Goal: Task Accomplishment & Management: Use online tool/utility

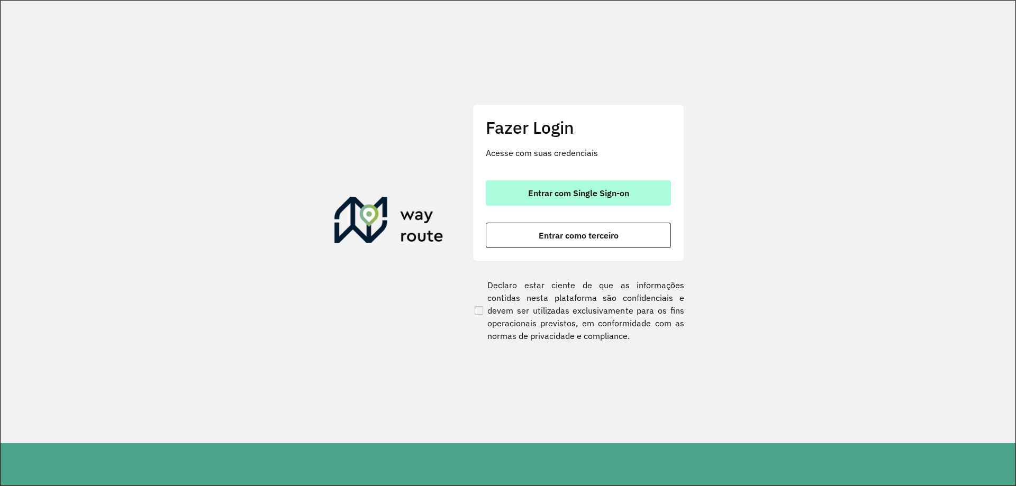
click at [609, 184] on button "Entrar com Single Sign-on" at bounding box center [578, 192] width 185 height 25
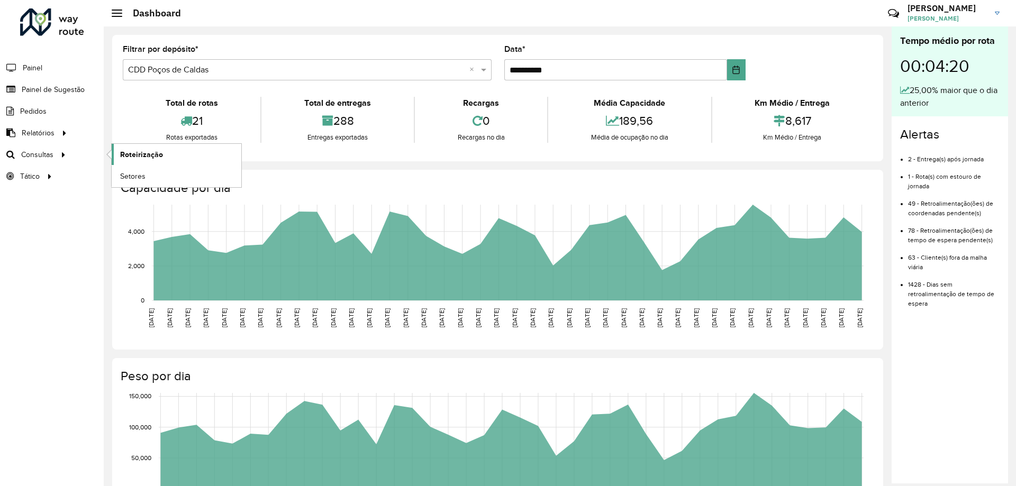
click at [133, 153] on span "Roteirização" at bounding box center [141, 154] width 43 height 11
click at [128, 158] on span "Roteirização" at bounding box center [141, 154] width 43 height 11
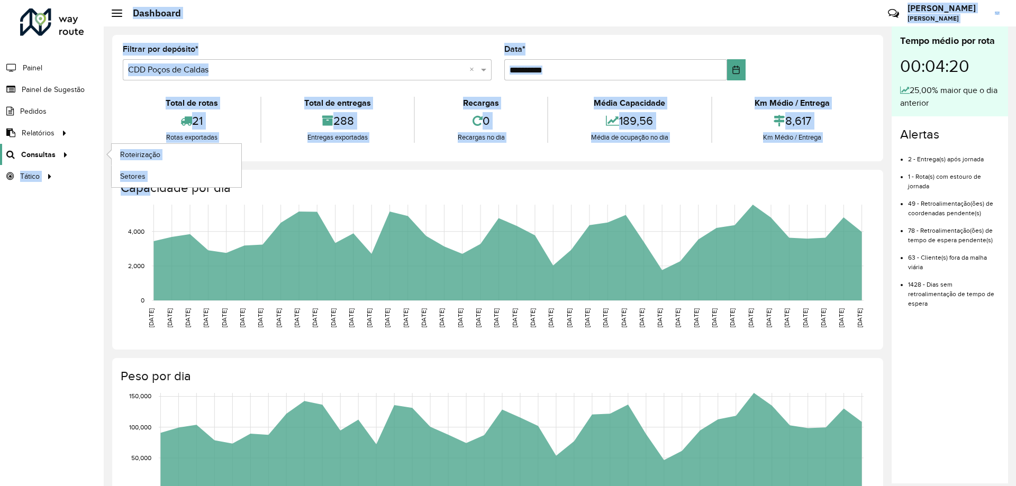
drag, startPoint x: 152, startPoint y: 165, endPoint x: 34, endPoint y: 160, distance: 118.6
click at [54, 165] on div "**********" at bounding box center [508, 243] width 1016 height 486
click at [149, 159] on span "Roteirização" at bounding box center [141, 154] width 43 height 11
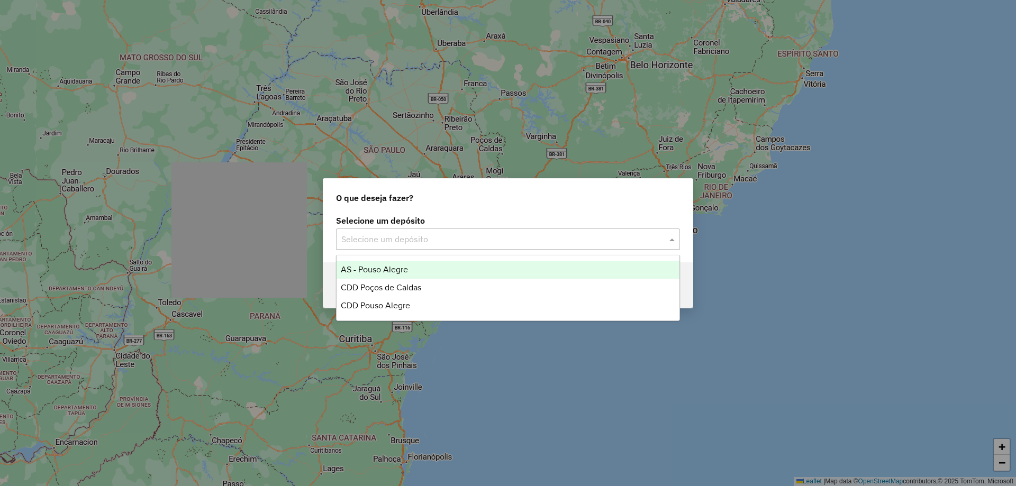
click at [466, 235] on input "text" at bounding box center [497, 239] width 312 height 13
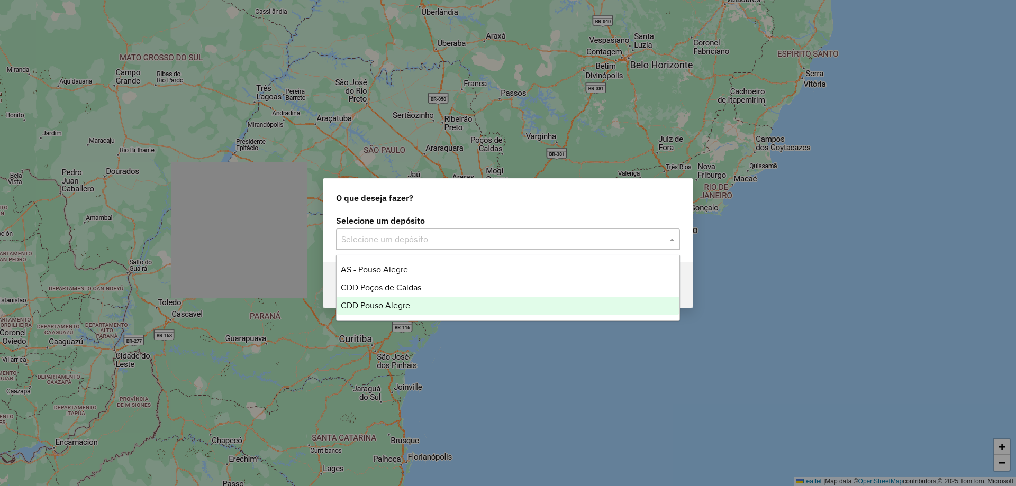
click at [429, 300] on div "CDD Pouso Alegre" at bounding box center [507, 306] width 343 height 18
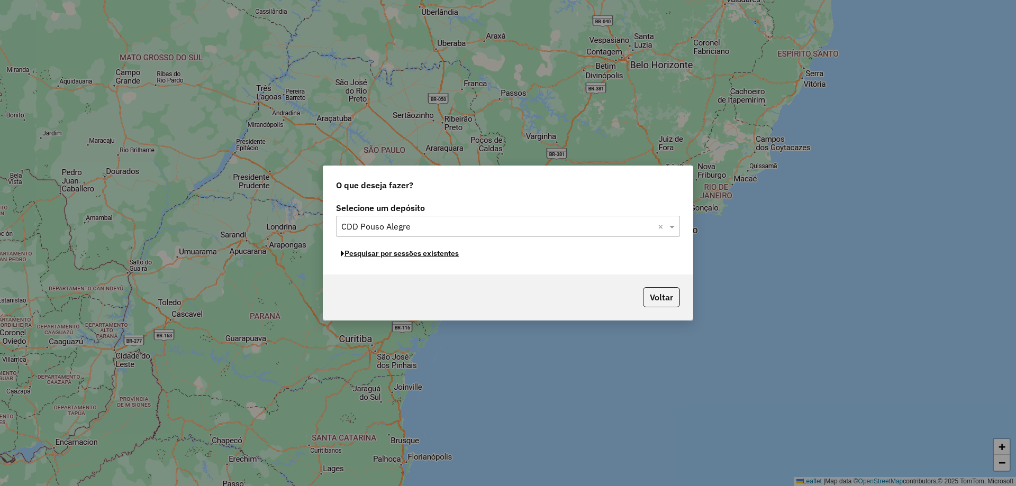
click at [440, 252] on button "Pesquisar por sessões existentes" at bounding box center [400, 253] width 128 height 16
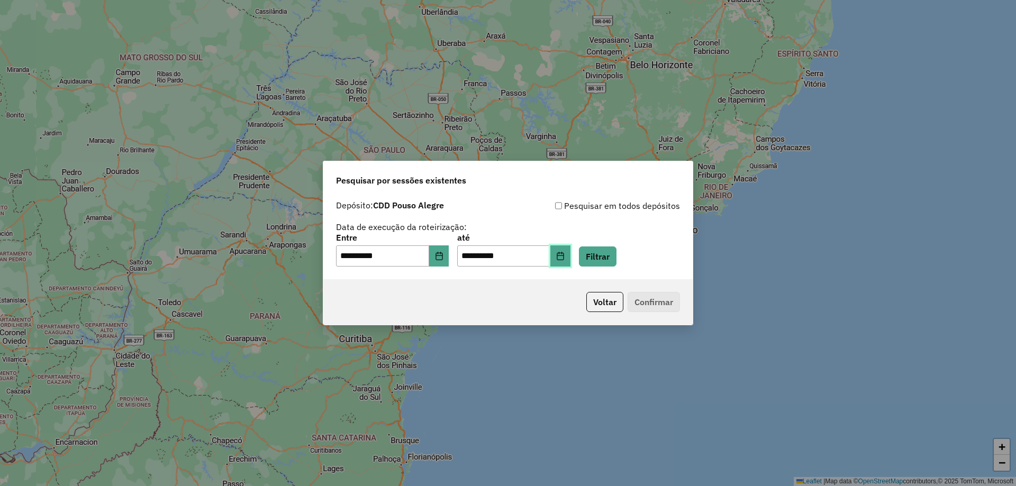
click at [570, 259] on button "Choose Date" at bounding box center [560, 255] width 20 height 21
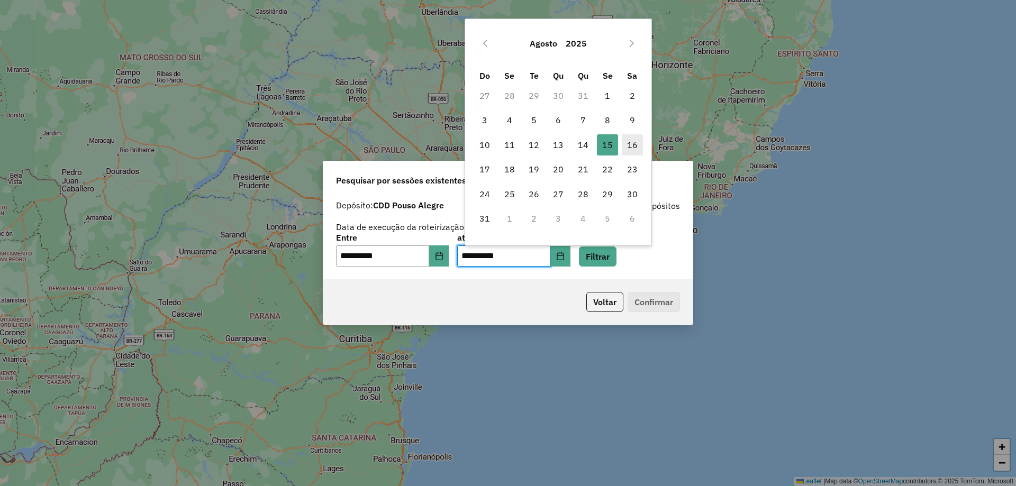
click at [631, 150] on span "16" at bounding box center [632, 144] width 21 height 21
type input "**********"
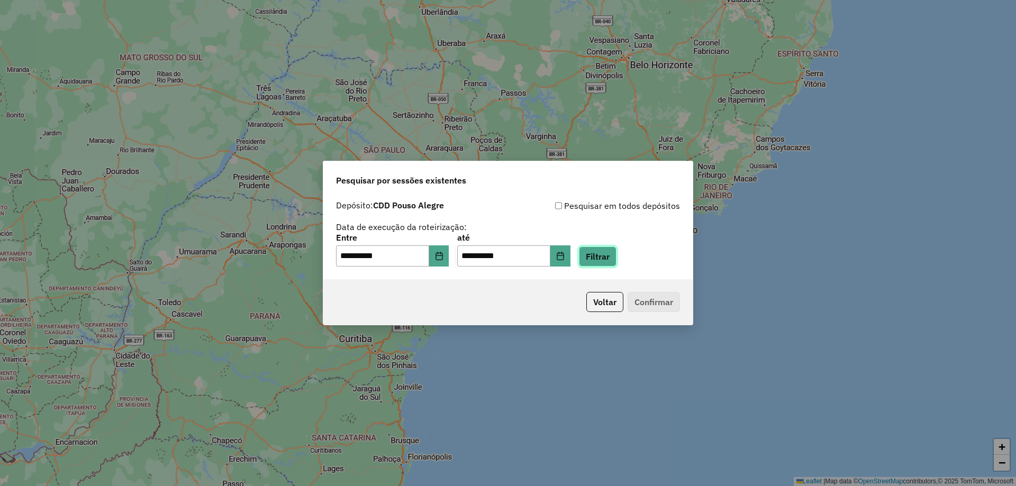
click at [614, 250] on button "Filtrar" at bounding box center [598, 257] width 38 height 20
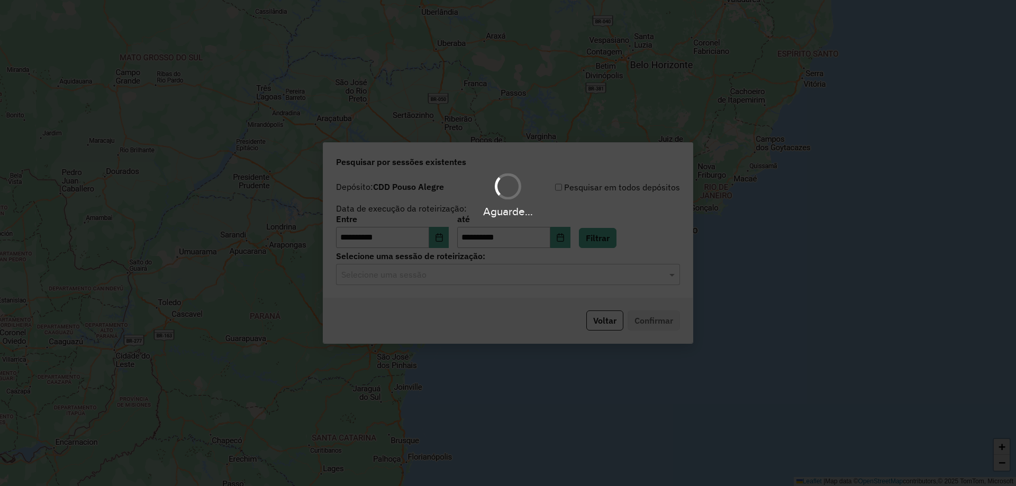
click at [462, 276] on hb-app "**********" at bounding box center [508, 243] width 1016 height 486
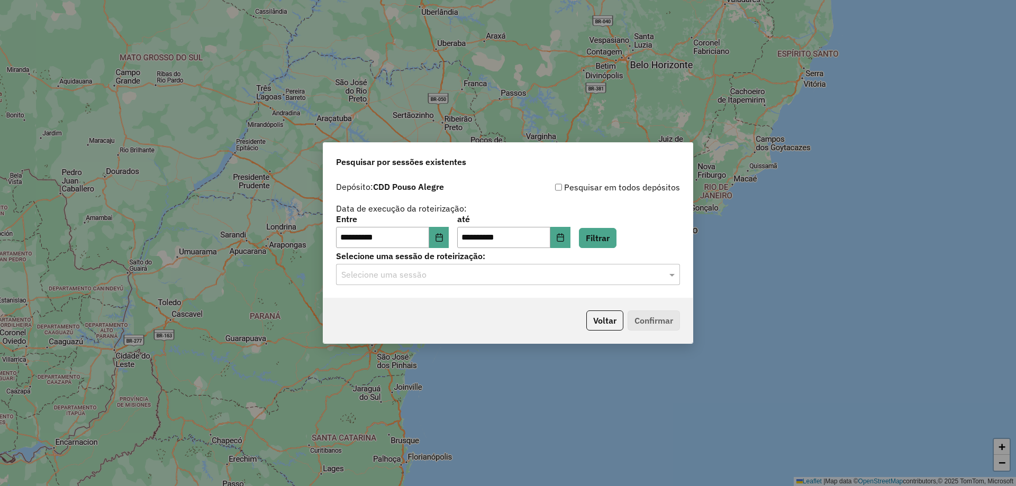
drag, startPoint x: 462, startPoint y: 276, endPoint x: 464, endPoint y: 286, distance: 10.3
click at [462, 276] on input "text" at bounding box center [497, 275] width 312 height 13
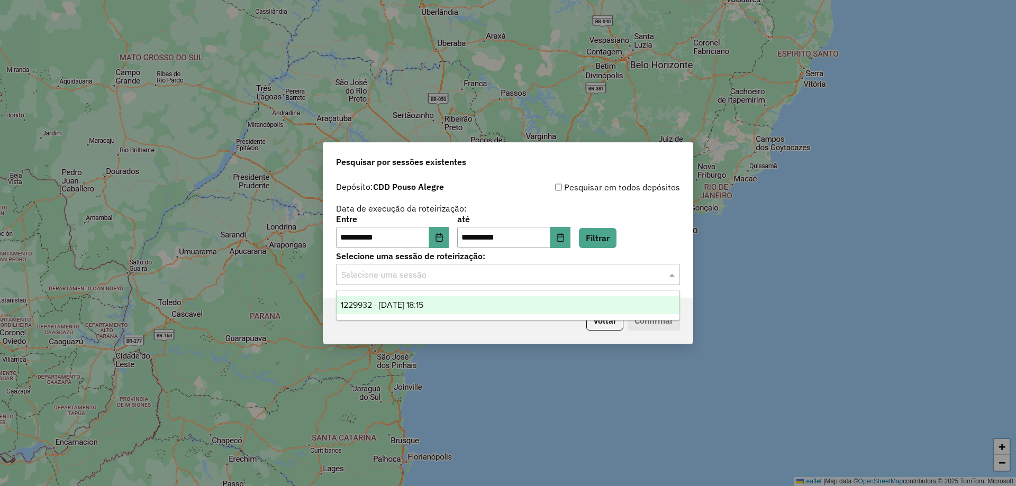
click at [462, 304] on div "1229932 - 15/08/2025 18:15" at bounding box center [507, 305] width 343 height 18
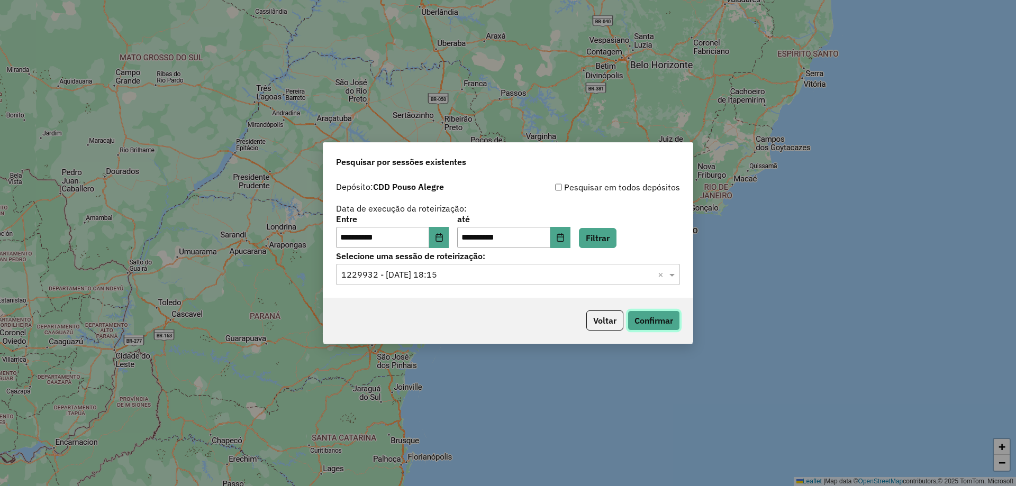
click at [651, 325] on button "Confirmar" at bounding box center [653, 321] width 52 height 20
click at [616, 241] on button "Filtrar" at bounding box center [598, 238] width 38 height 20
click at [563, 281] on div "Selecione uma sessão × 1229932 - 15/08/2025 18:15 ×" at bounding box center [508, 274] width 344 height 21
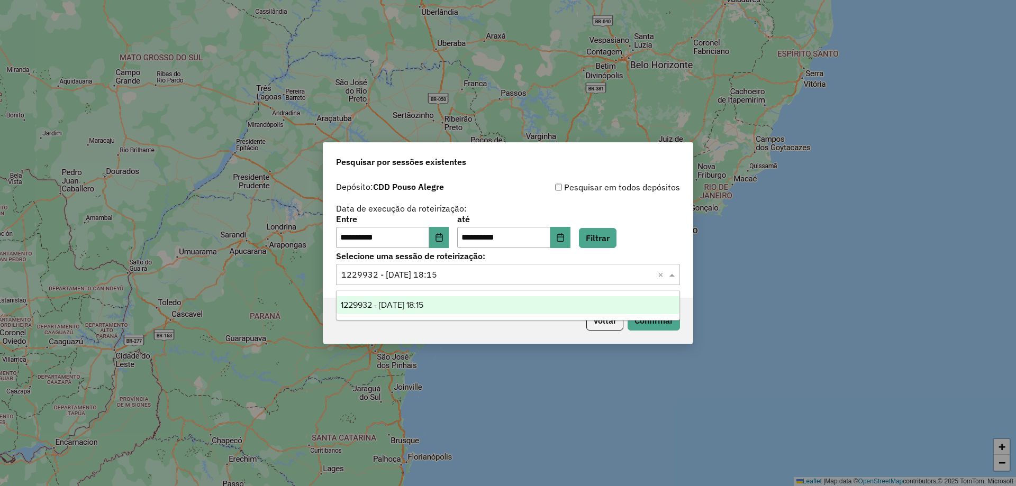
click at [804, 263] on div "**********" at bounding box center [508, 243] width 1016 height 486
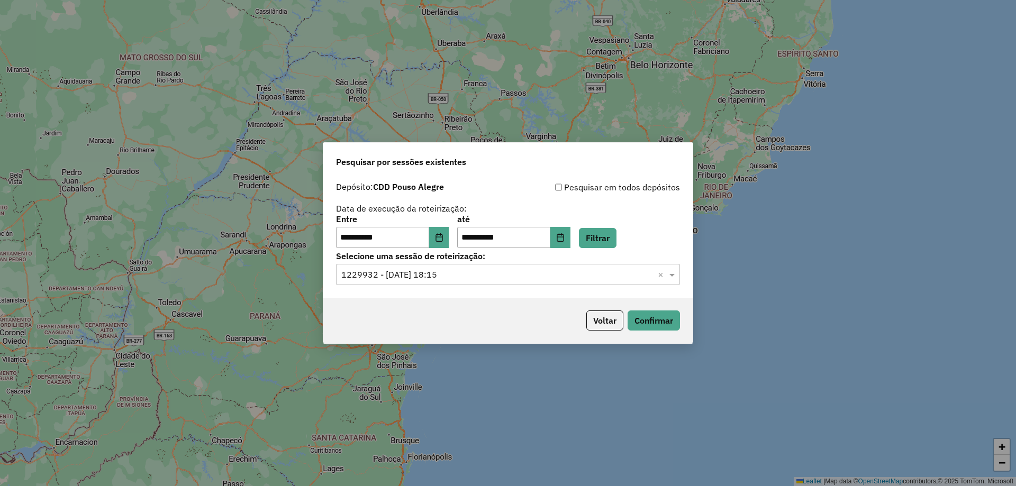
click at [599, 331] on div "Voltar Confirmar" at bounding box center [507, 320] width 369 height 45
click at [599, 321] on button "Voltar" at bounding box center [604, 321] width 37 height 20
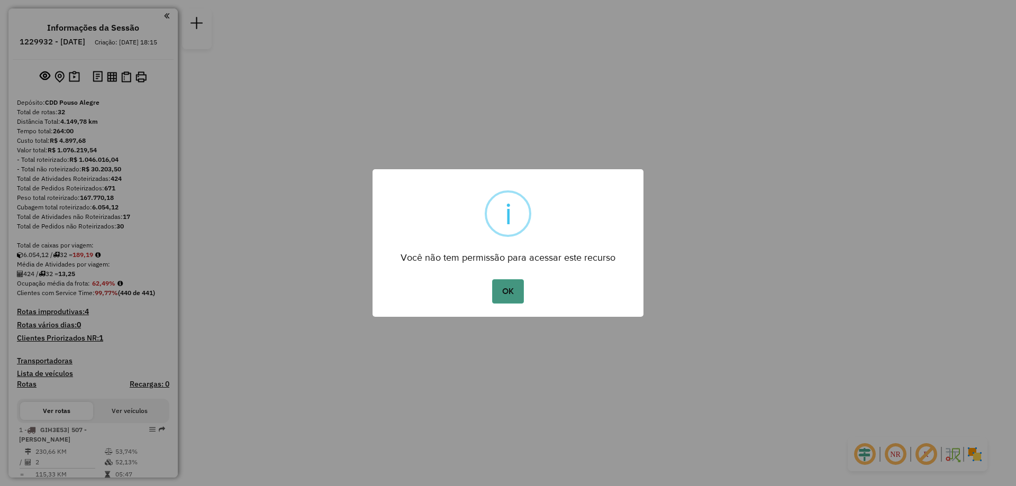
click at [502, 300] on button "OK" at bounding box center [507, 291] width 31 height 24
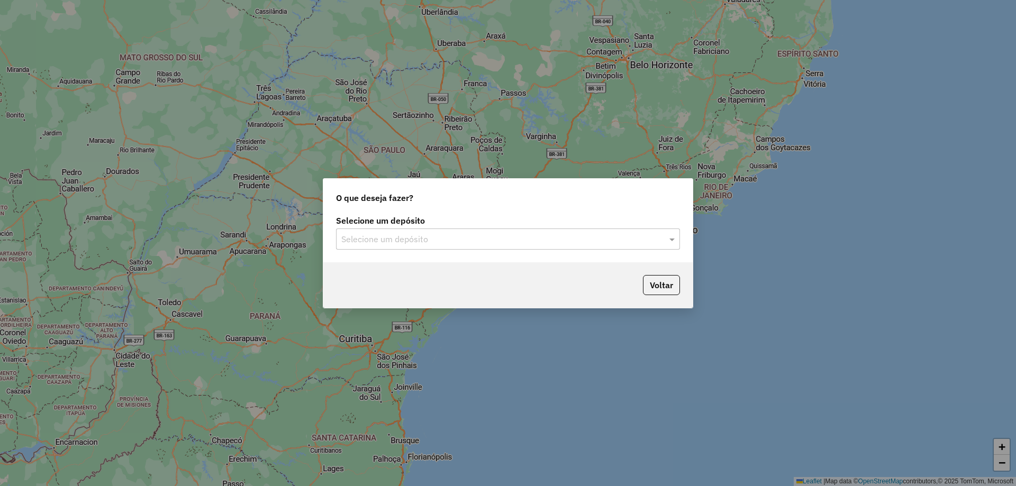
click at [434, 244] on input "text" at bounding box center [497, 239] width 312 height 13
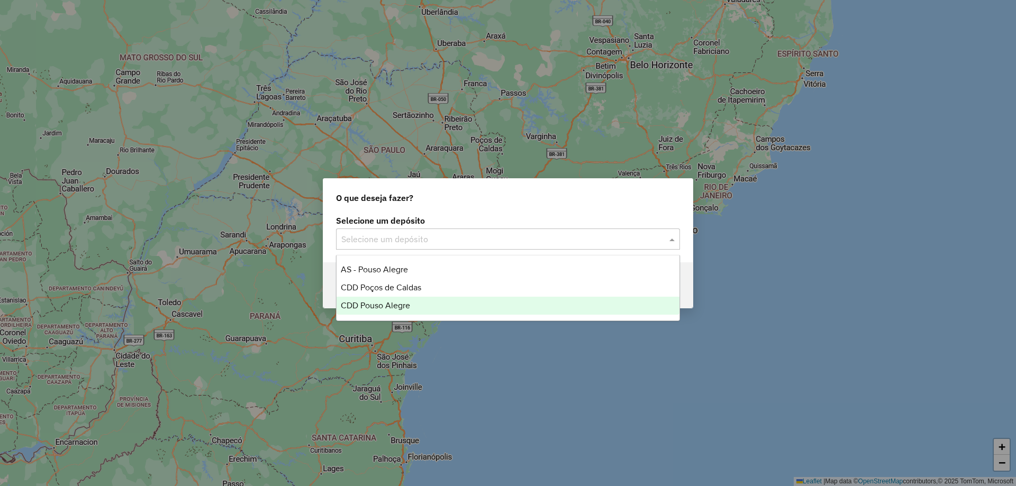
drag, startPoint x: 417, startPoint y: 304, endPoint x: 505, endPoint y: 298, distance: 87.5
click at [418, 304] on div "CDD Pouso Alegre" at bounding box center [507, 306] width 343 height 18
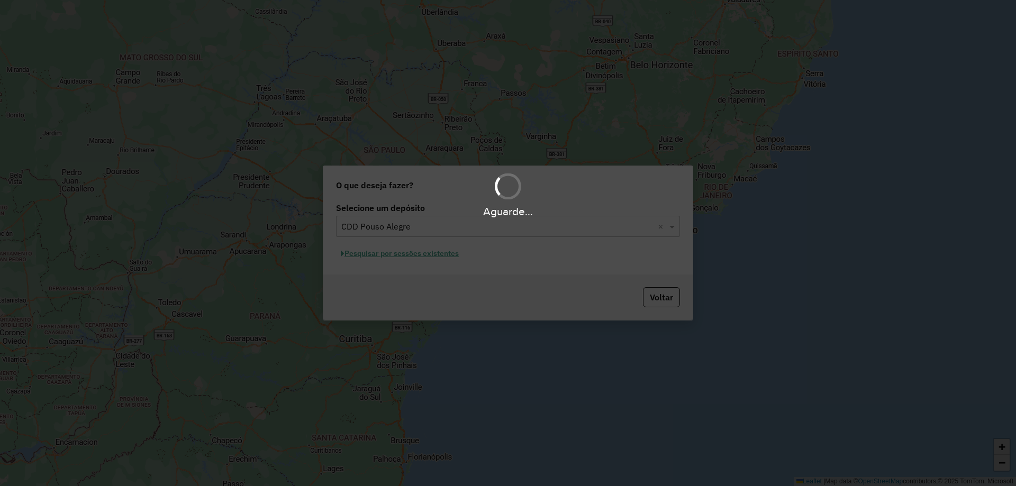
click at [403, 255] on div "Aguarde..." at bounding box center [508, 243] width 1016 height 486
click at [404, 254] on div "Aguarde..." at bounding box center [508, 243] width 1016 height 486
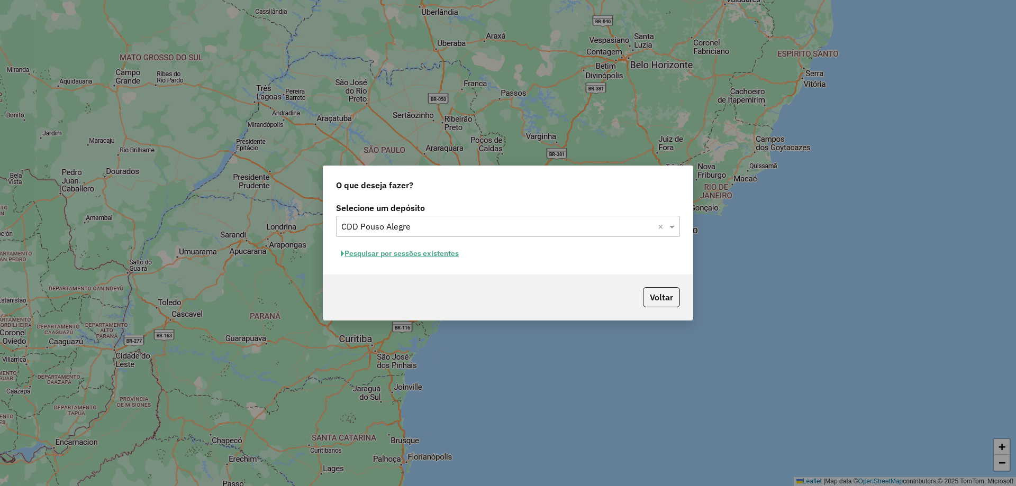
click at [404, 254] on button "Pesquisar por sessões existentes" at bounding box center [400, 253] width 128 height 16
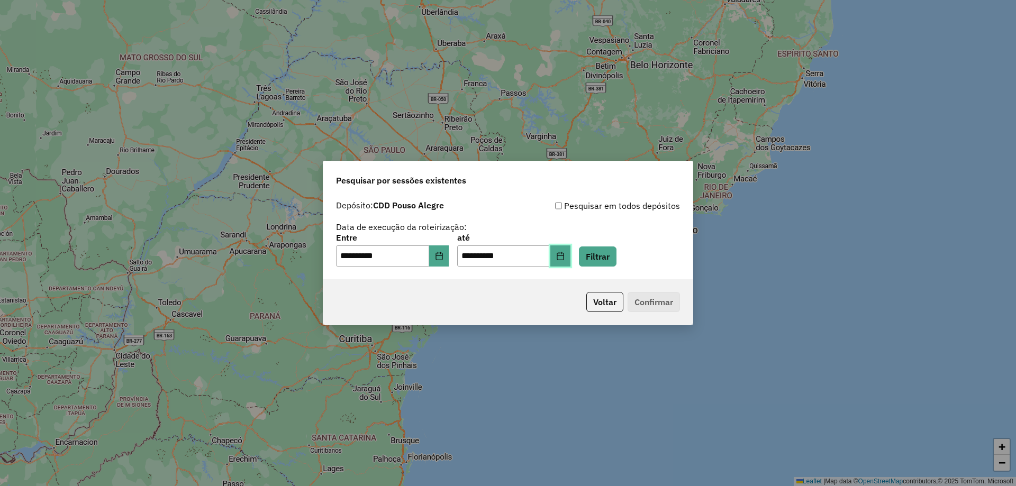
click at [570, 255] on button "Choose Date" at bounding box center [560, 255] width 20 height 21
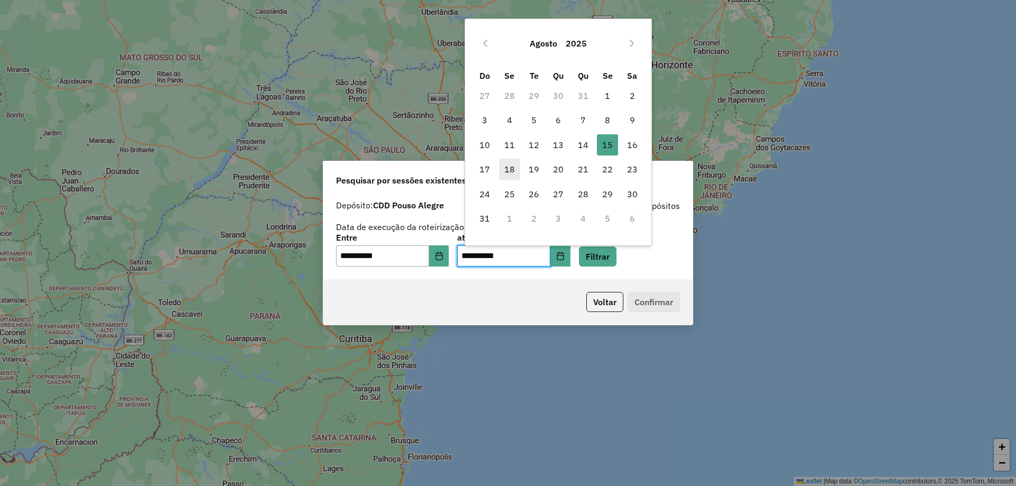
click at [499, 169] on span "18" at bounding box center [509, 169] width 21 height 21
type input "**********"
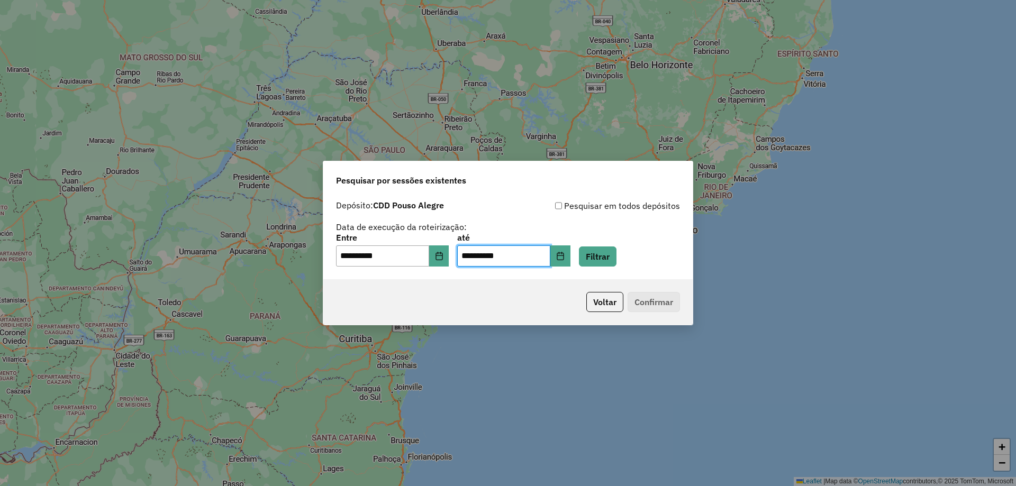
click at [594, 204] on div "Pesquisar em todos depósitos" at bounding box center [594, 205] width 172 height 13
click at [604, 254] on button "Filtrar" at bounding box center [598, 257] width 38 height 20
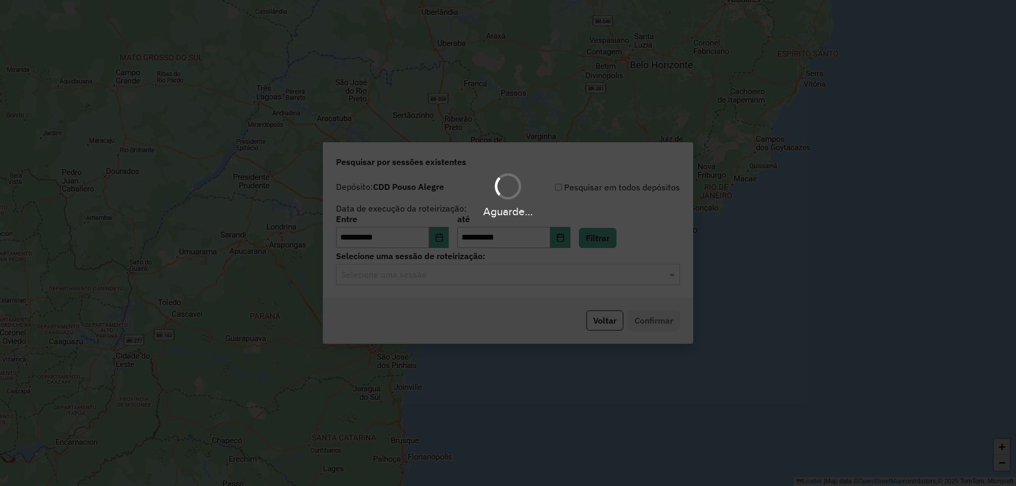
click at [554, 278] on div "Aguarde..." at bounding box center [508, 243] width 1016 height 486
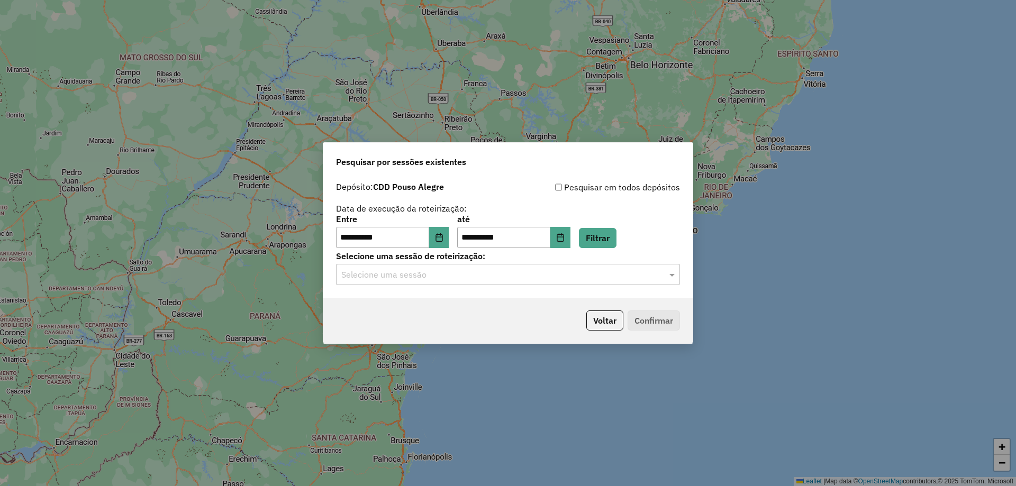
click at [552, 277] on input "text" at bounding box center [497, 275] width 312 height 13
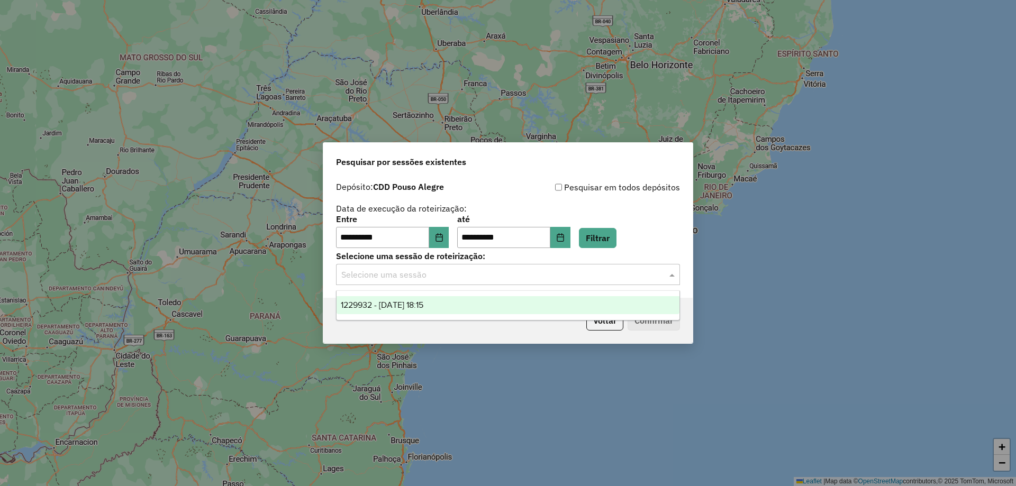
click at [785, 349] on div "**********" at bounding box center [508, 243] width 1016 height 486
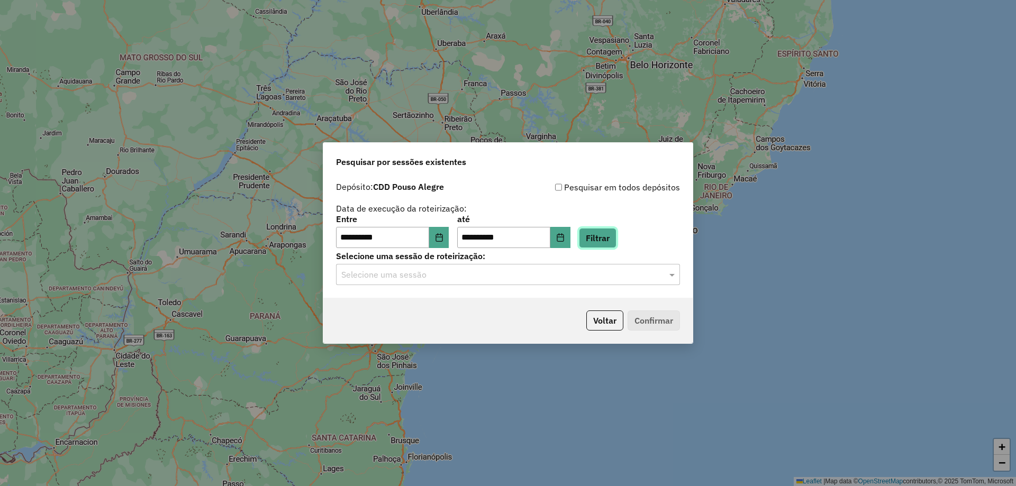
click at [616, 242] on button "Filtrar" at bounding box center [598, 238] width 38 height 20
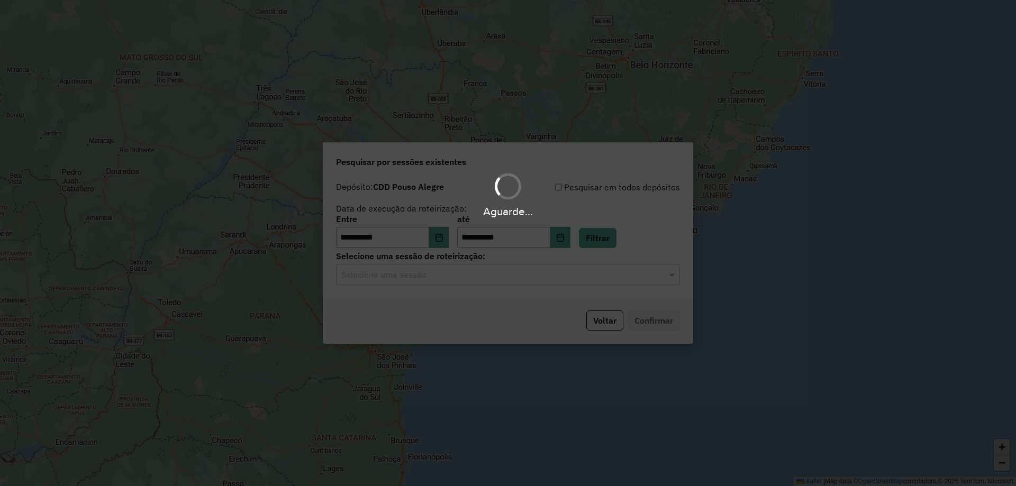
click at [616, 280] on div "Aguarde..." at bounding box center [508, 243] width 1016 height 486
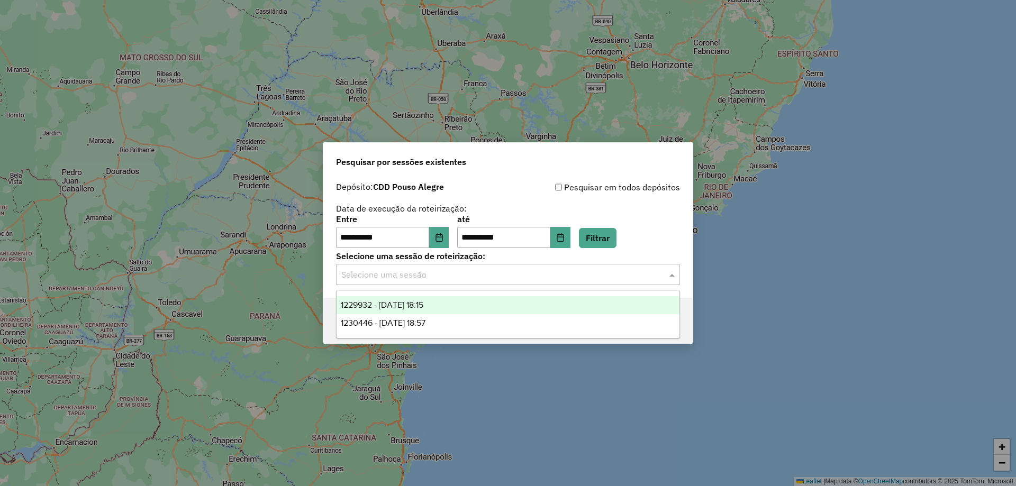
click at [615, 280] on input "text" at bounding box center [497, 275] width 312 height 13
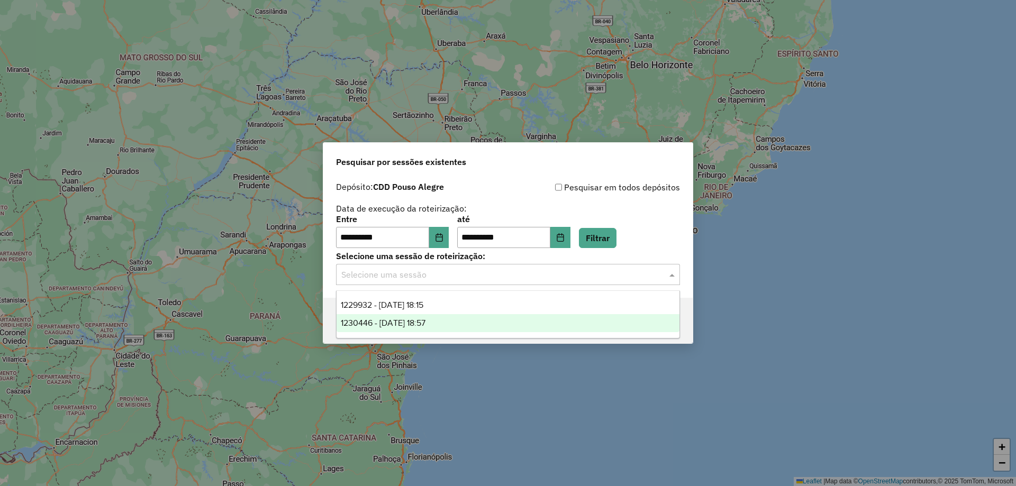
click at [588, 320] on div "1230446 - [DATE] 18:57" at bounding box center [507, 323] width 343 height 18
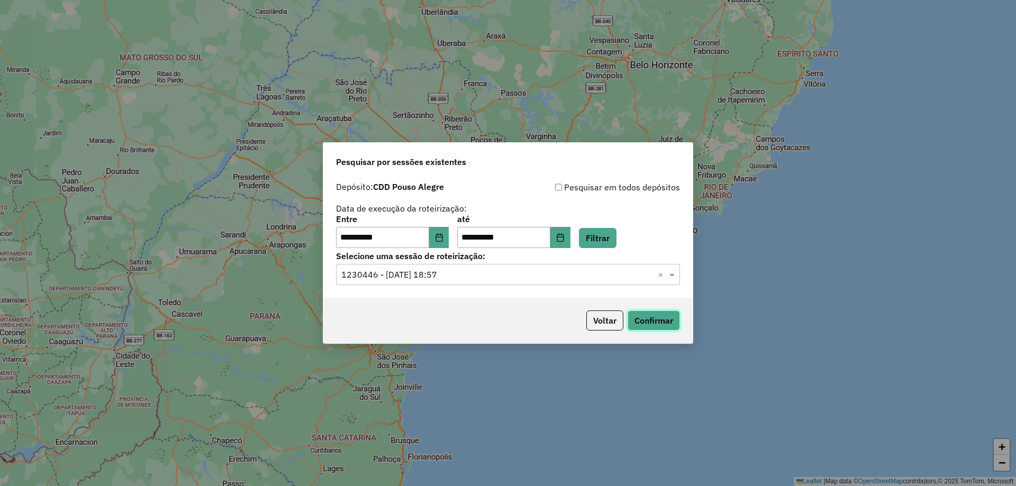
click at [650, 322] on button "Confirmar" at bounding box center [653, 321] width 52 height 20
click at [655, 319] on button "Confirmar" at bounding box center [653, 321] width 52 height 20
click at [616, 239] on button "Filtrar" at bounding box center [598, 238] width 38 height 20
click at [659, 320] on button "Confirmar" at bounding box center [653, 321] width 52 height 20
click at [652, 330] on button "Confirmar" at bounding box center [653, 321] width 52 height 20
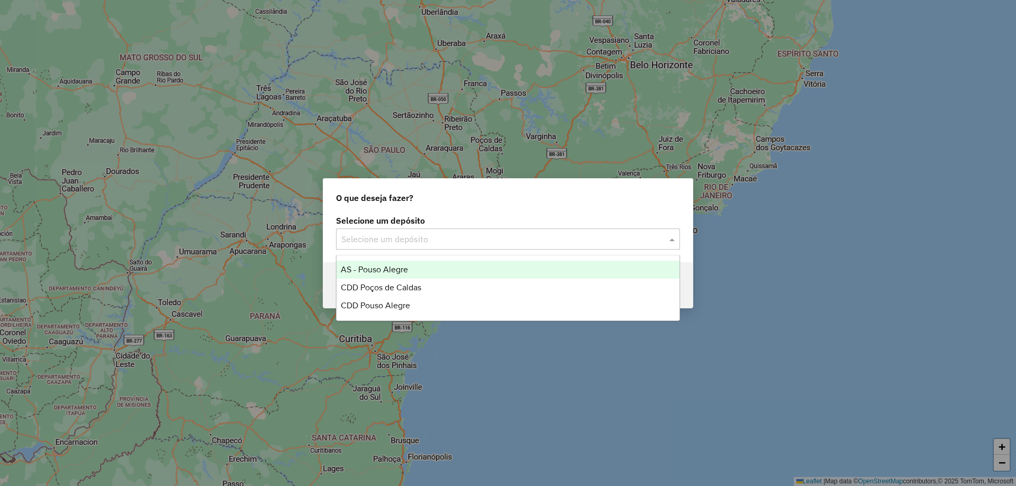
click at [429, 244] on input "text" at bounding box center [497, 239] width 312 height 13
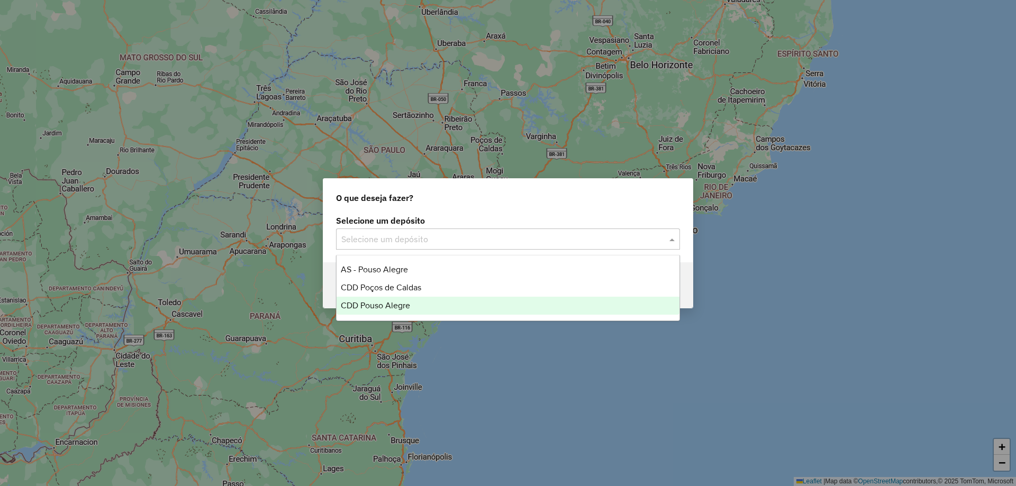
click at [434, 298] on div "CDD Pouso Alegre" at bounding box center [507, 306] width 343 height 18
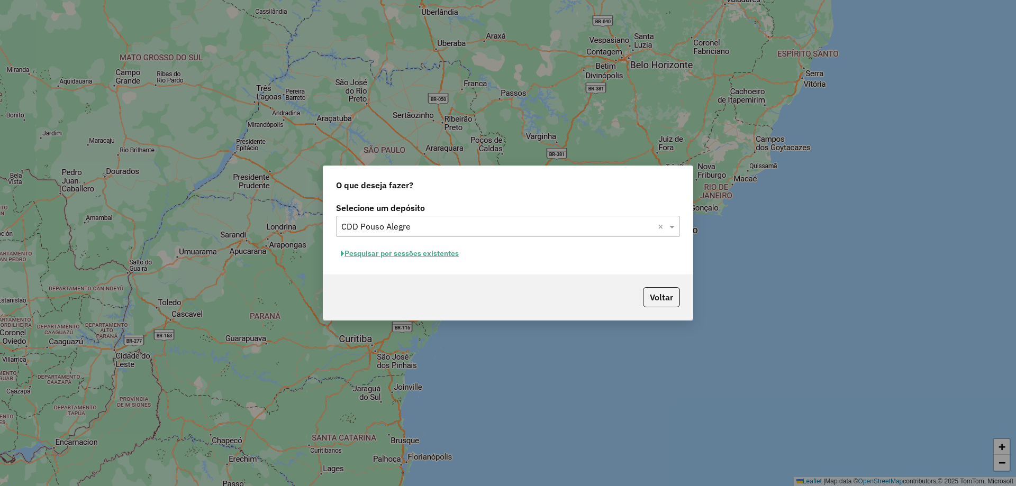
click at [431, 245] on button "Pesquisar por sessões existentes" at bounding box center [400, 253] width 128 height 16
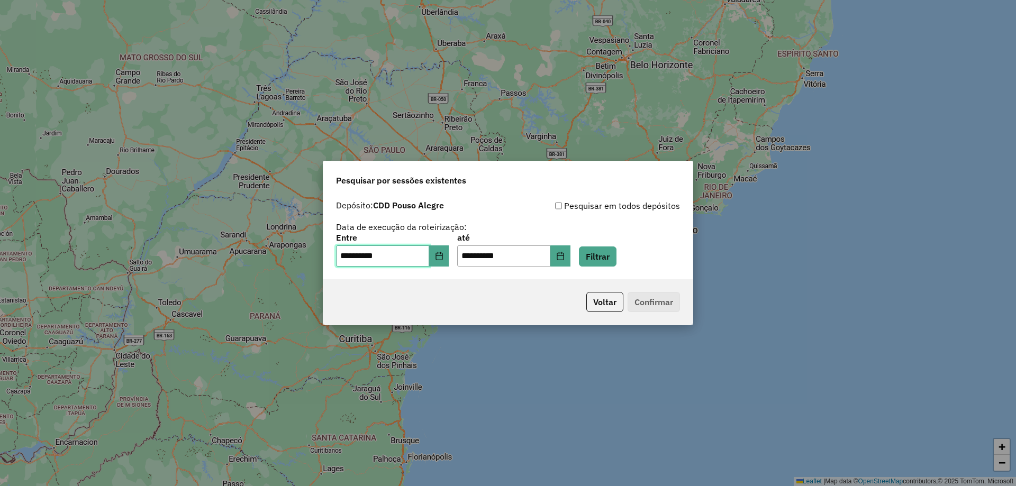
click at [417, 255] on input "**********" at bounding box center [382, 255] width 93 height 21
click at [571, 269] on div "**********" at bounding box center [507, 237] width 369 height 84
click at [570, 263] on button "Choose Date" at bounding box center [560, 255] width 20 height 21
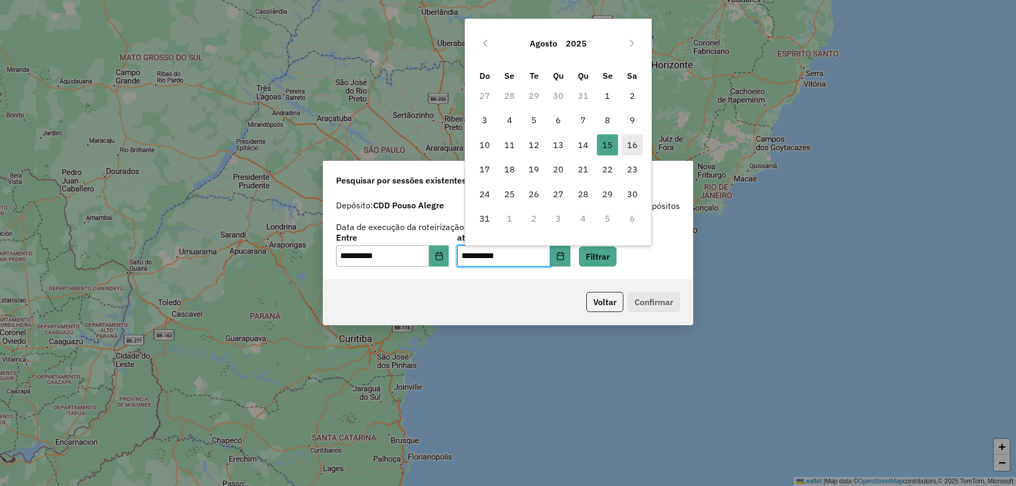
click at [637, 142] on span "16" at bounding box center [632, 144] width 21 height 21
type input "**********"
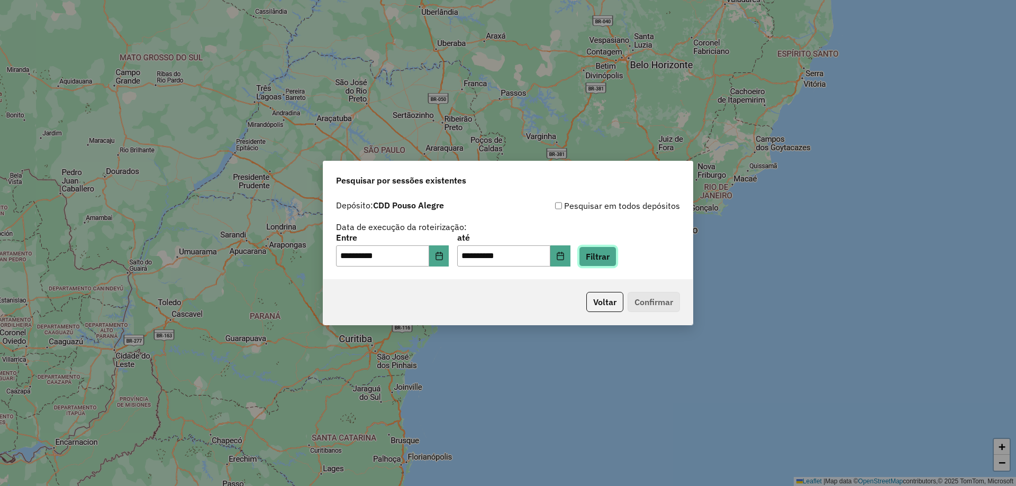
click at [602, 262] on button "Filtrar" at bounding box center [598, 257] width 38 height 20
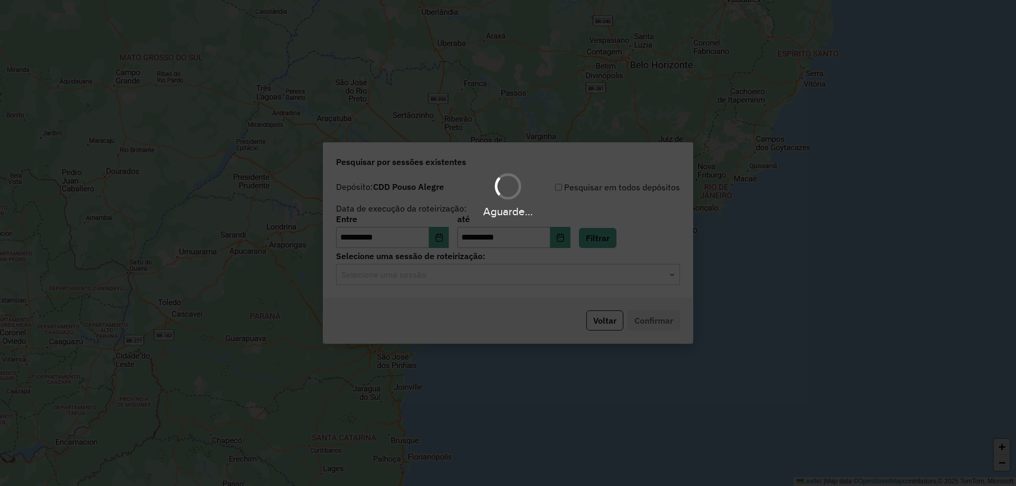
click at [614, 287] on div "Aguarde..." at bounding box center [508, 243] width 1016 height 486
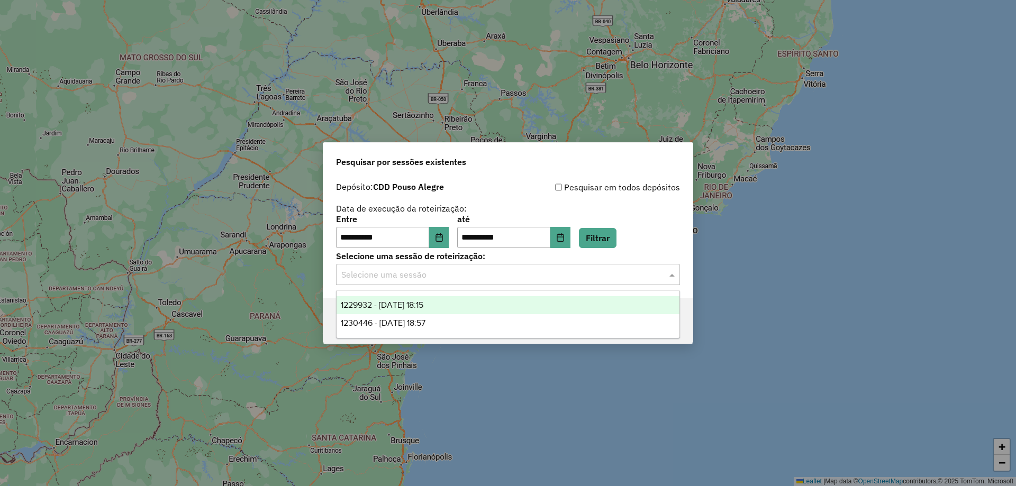
click at [606, 281] on div "Selecione uma sessão" at bounding box center [508, 274] width 344 height 21
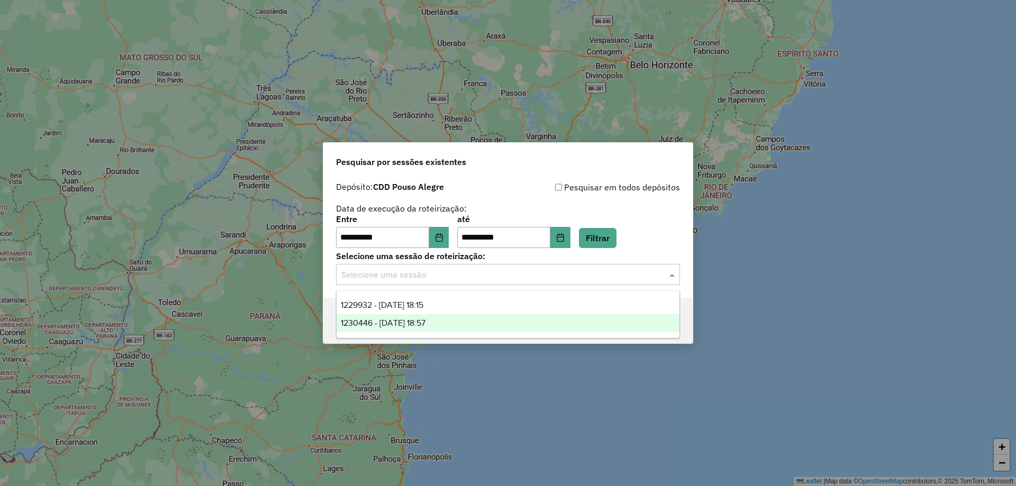
click at [595, 324] on div "1230446 - [DATE] 18:57" at bounding box center [507, 323] width 343 height 18
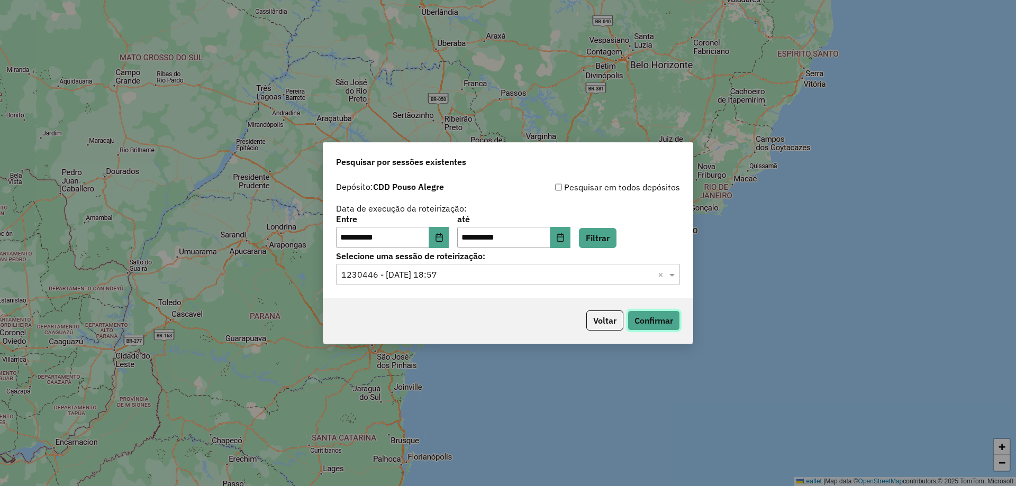
click at [666, 323] on button "Confirmar" at bounding box center [653, 321] width 52 height 20
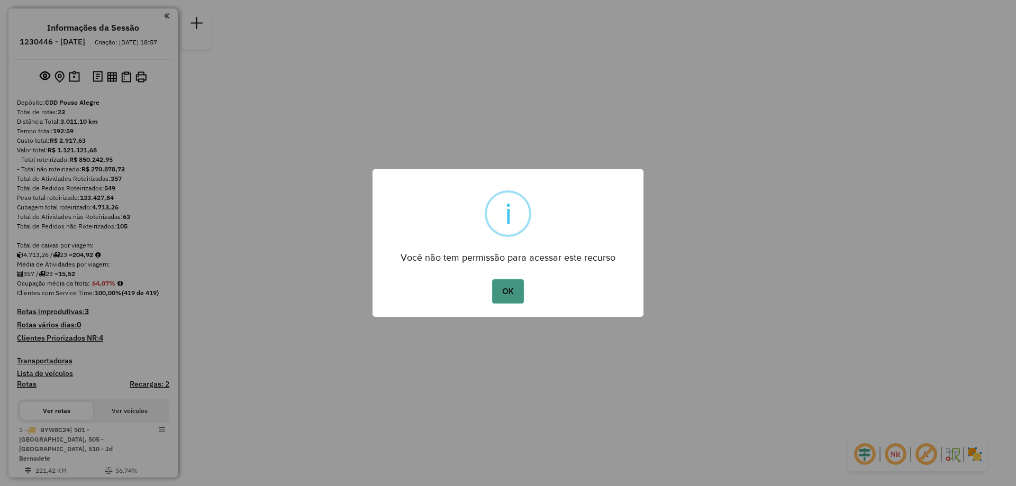
click at [513, 284] on button "OK" at bounding box center [507, 291] width 31 height 24
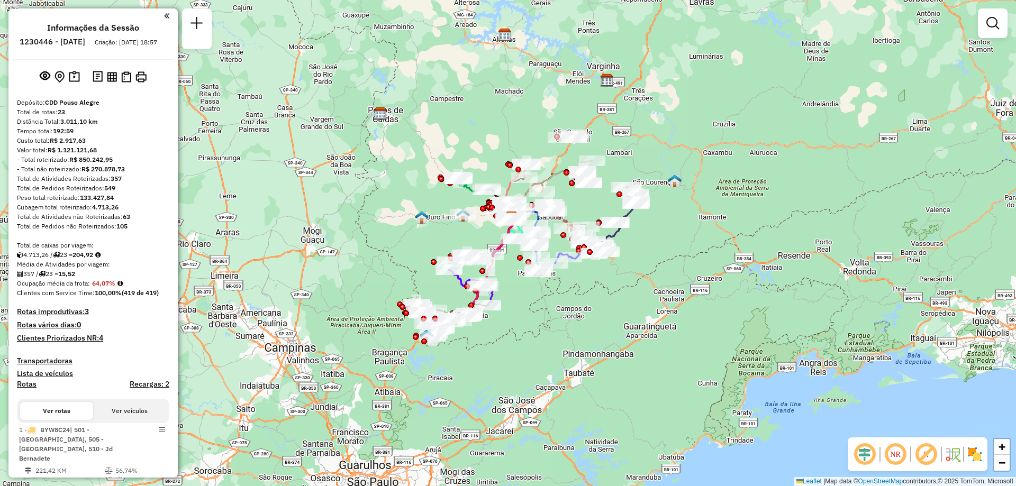
click at [94, 222] on div "Total de Atividades não Roteirizadas: 63" at bounding box center [93, 217] width 152 height 10
click at [90, 231] on div "Total de Pedidos não Roteirizados: 105" at bounding box center [93, 227] width 152 height 10
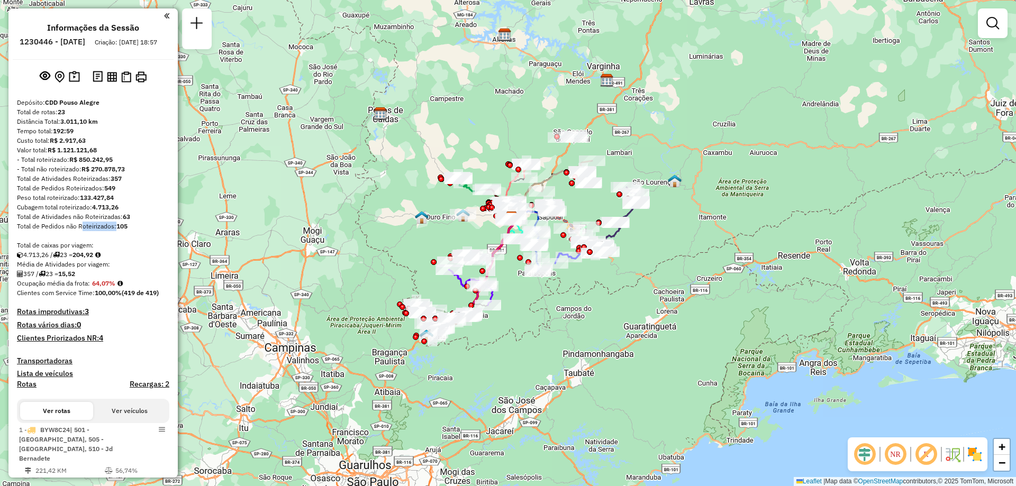
click at [90, 231] on div "Total de Pedidos não Roteirizados: 105" at bounding box center [93, 227] width 152 height 10
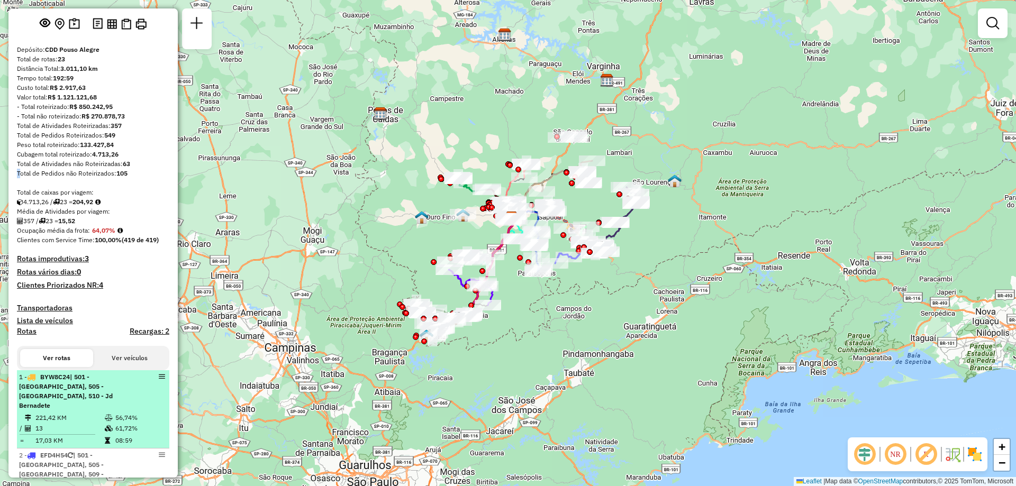
scroll to position [159, 0]
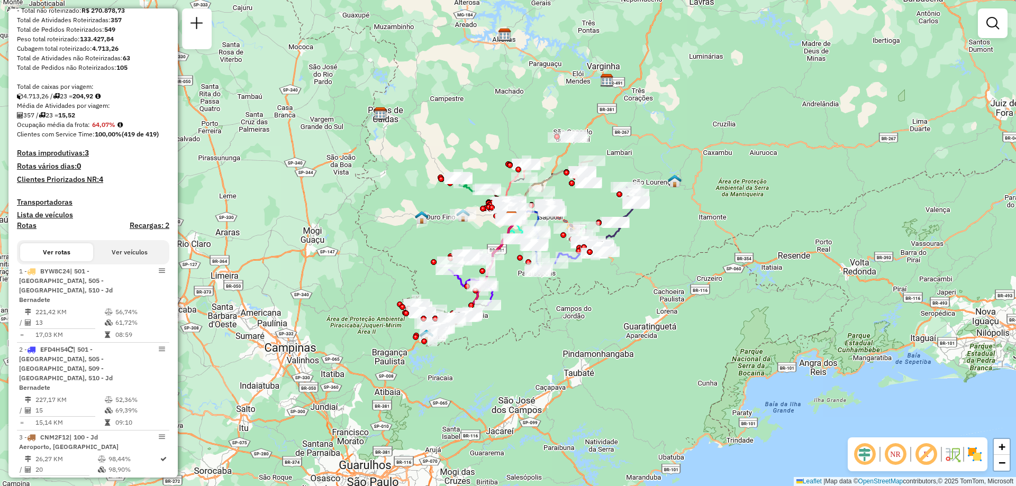
drag, startPoint x: 81, startPoint y: 302, endPoint x: 44, endPoint y: 202, distance: 107.1
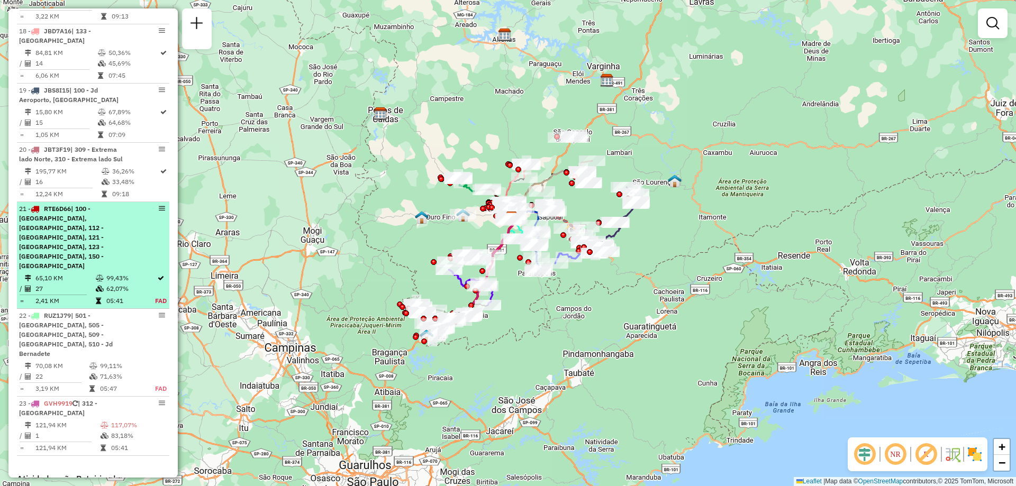
scroll to position [1626, 0]
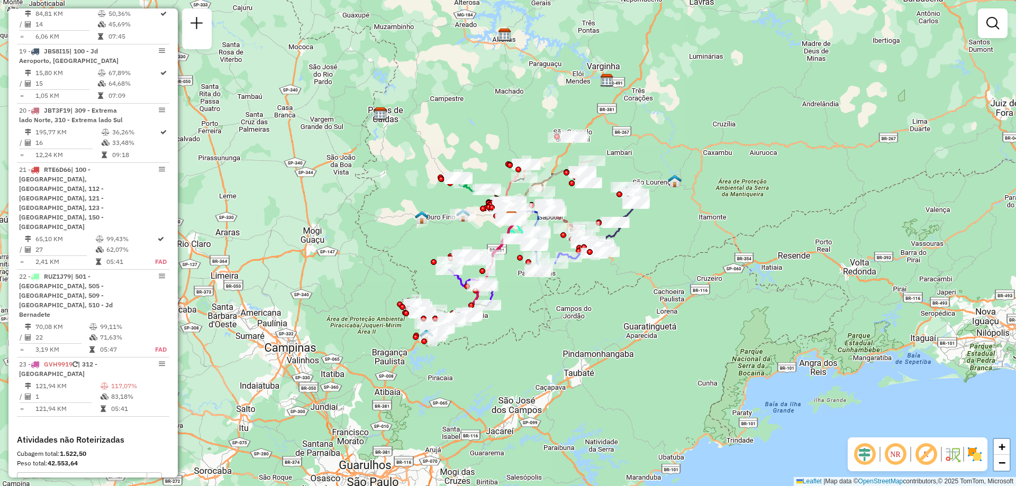
click at [366, 258] on div "Janela de atendimento Grade de atendimento Capacidade Transportadoras Veículos …" at bounding box center [508, 243] width 1016 height 486
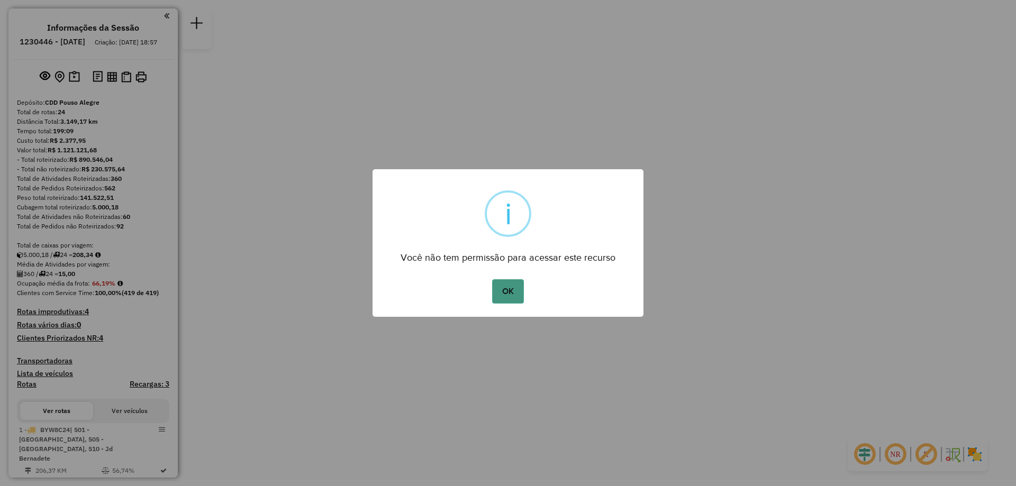
click at [515, 300] on button "OK" at bounding box center [507, 291] width 31 height 24
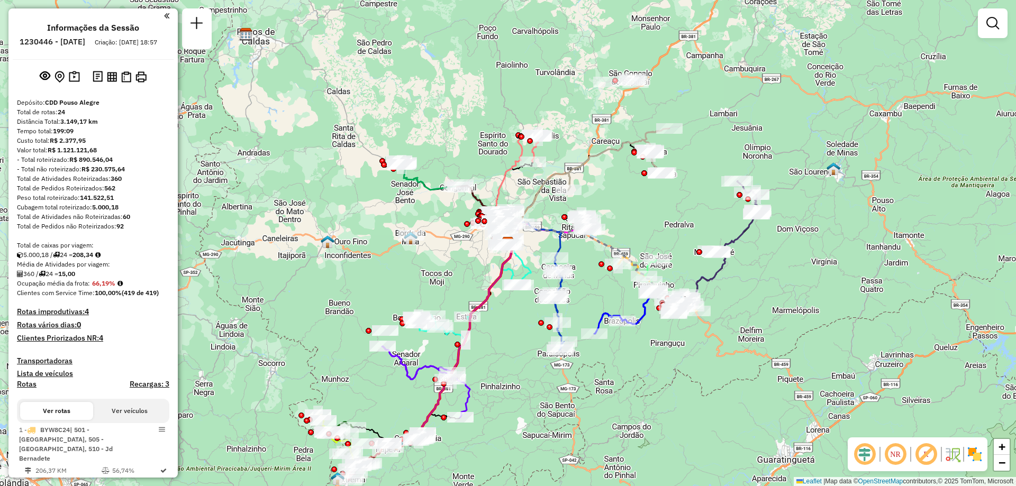
click at [134, 297] on strong "(419 de 419)" at bounding box center [140, 293] width 37 height 8
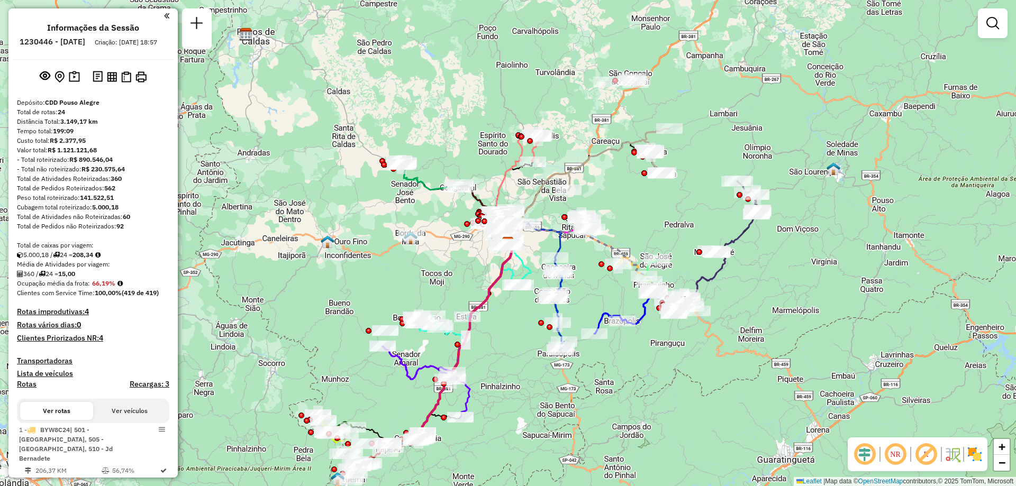
click at [525, 353] on div "Rota 9 - Placa EPU3G41 84505714 - UNISSUL SUPERMERCADO Janela de atendimento Gr…" at bounding box center [508, 243] width 1016 height 486
click at [521, 364] on div "Janela de atendimento Grade de atendimento Capacidade Transportadoras Veículos …" at bounding box center [508, 243] width 1016 height 486
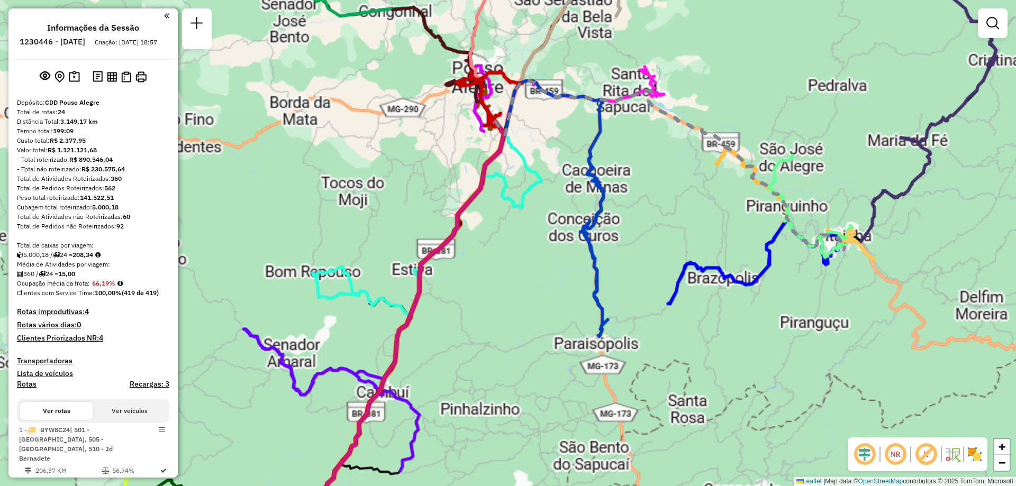
click at [521, 364] on div "Janela de atendimento Grade de atendimento Capacidade Transportadoras Veículos …" at bounding box center [508, 243] width 1016 height 486
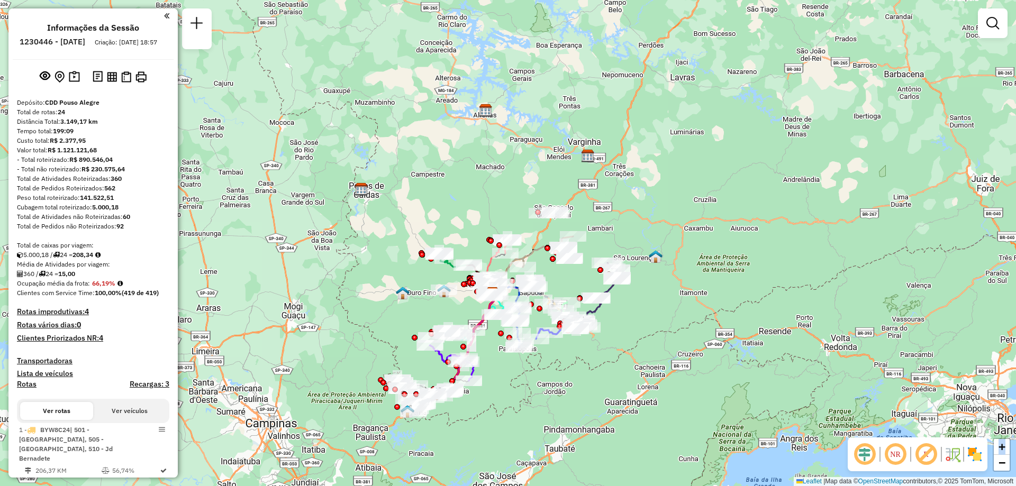
drag, startPoint x: 430, startPoint y: 370, endPoint x: 407, endPoint y: 354, distance: 28.0
click at [407, 354] on div "Janela de atendimento Grade de atendimento Capacidade Transportadoras Veículos …" at bounding box center [508, 243] width 1016 height 486
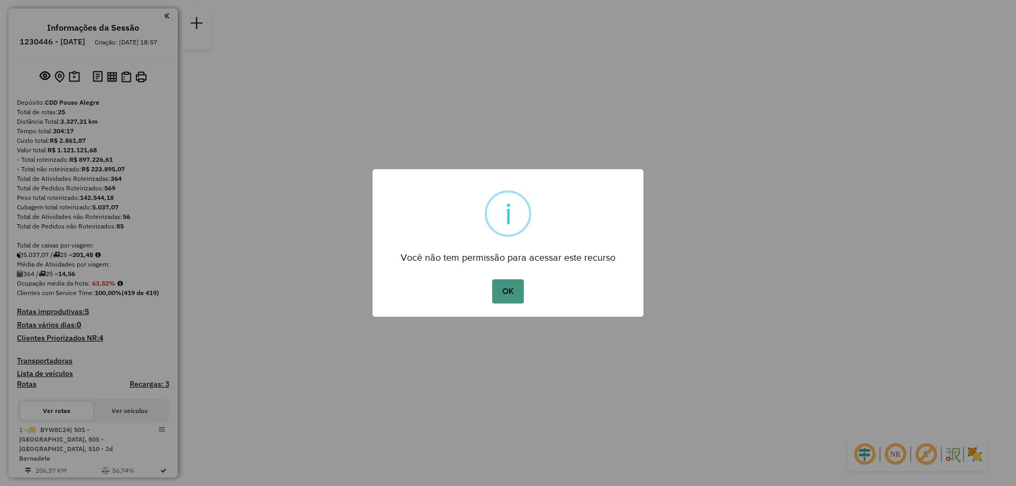
click at [512, 293] on button "OK" at bounding box center [507, 291] width 31 height 24
click at [505, 287] on button "OK" at bounding box center [507, 291] width 31 height 24
click at [512, 302] on button "OK" at bounding box center [507, 291] width 31 height 24
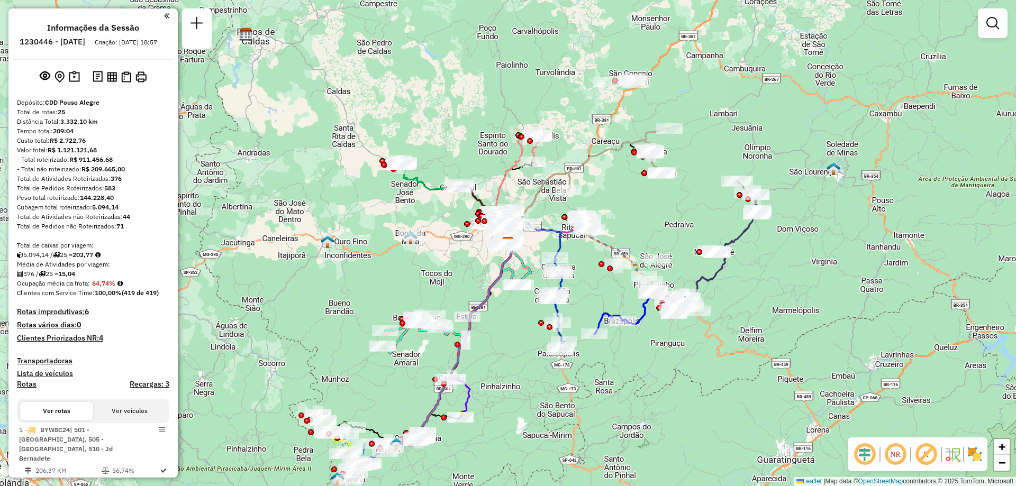
scroll to position [106, 0]
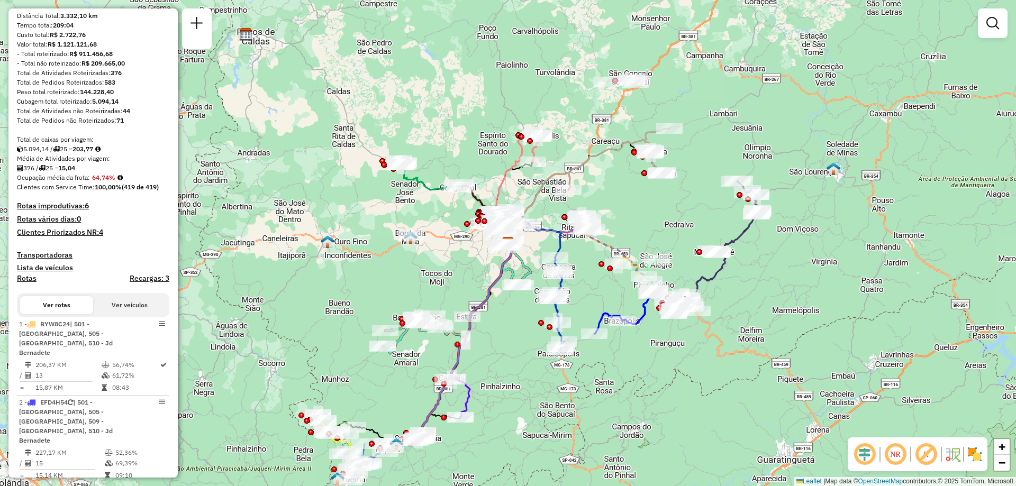
click at [106, 191] on strong "100,00%" at bounding box center [108, 187] width 27 height 8
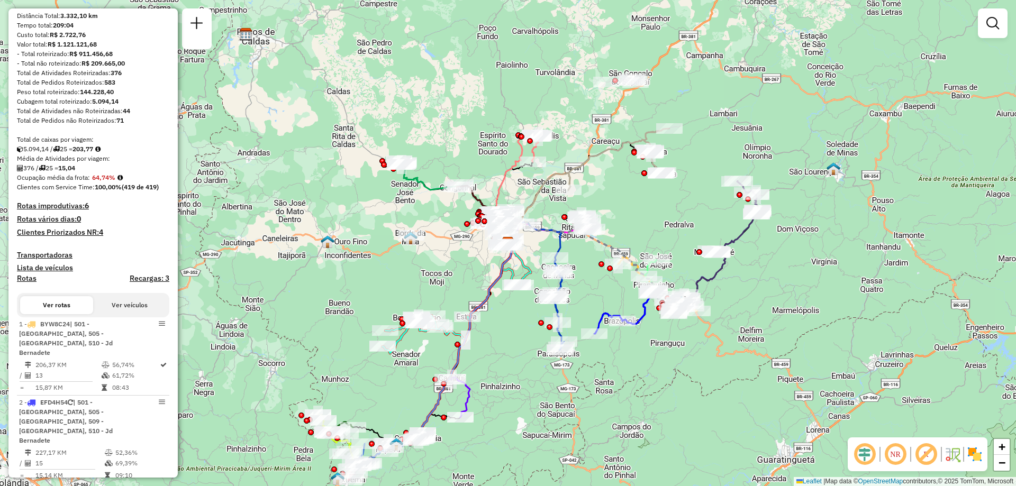
click at [106, 191] on strong "100,00%" at bounding box center [108, 187] width 27 height 8
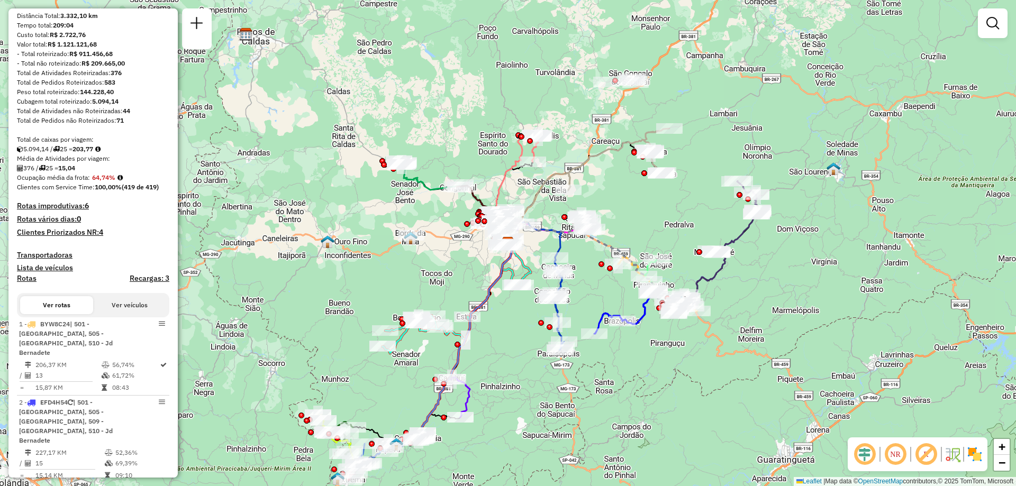
click at [106, 191] on strong "100,00%" at bounding box center [108, 187] width 27 height 8
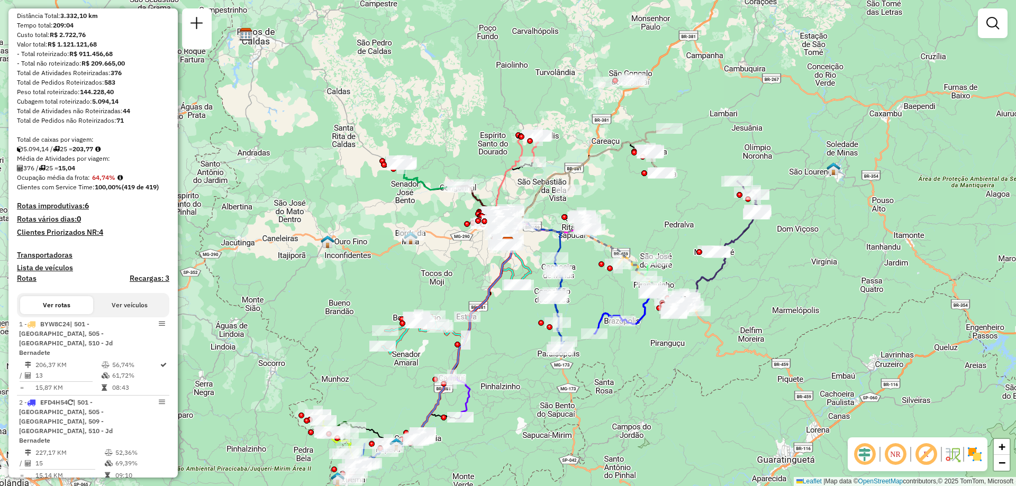
click at [106, 191] on strong "100,00%" at bounding box center [108, 187] width 27 height 8
click at [371, 298] on div "Janela de atendimento Grade de atendimento Capacidade Transportadoras Veículos …" at bounding box center [508, 243] width 1016 height 486
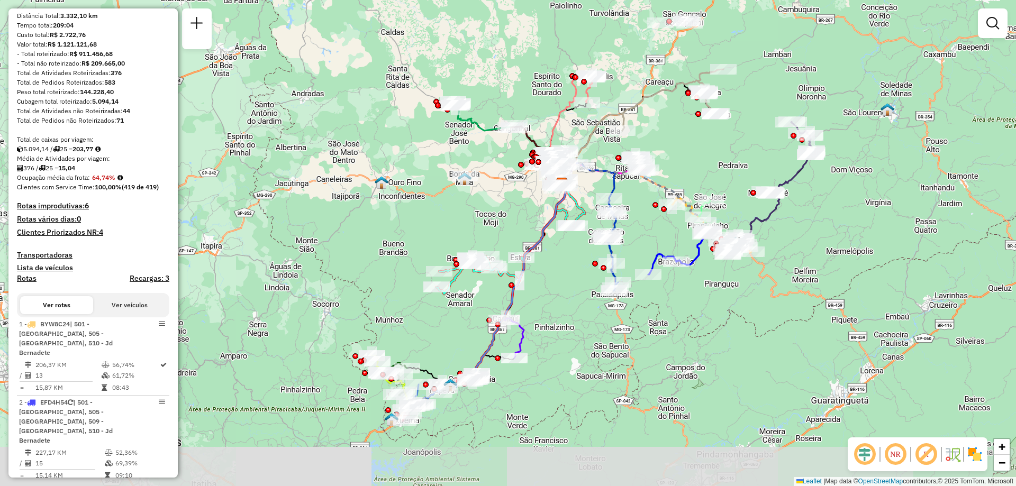
drag, startPoint x: 521, startPoint y: 261, endPoint x: 498, endPoint y: 215, distance: 51.6
click at [498, 215] on div "Janela de atendimento Grade de atendimento Capacidade Transportadoras Veículos …" at bounding box center [508, 243] width 1016 height 486
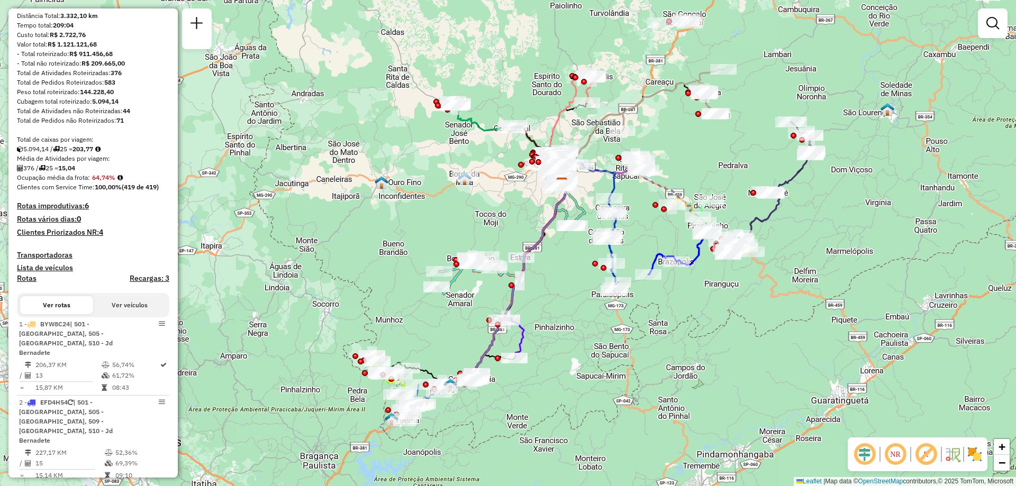
click at [139, 173] on div "376 / 25 = 15,04" at bounding box center [93, 168] width 152 height 10
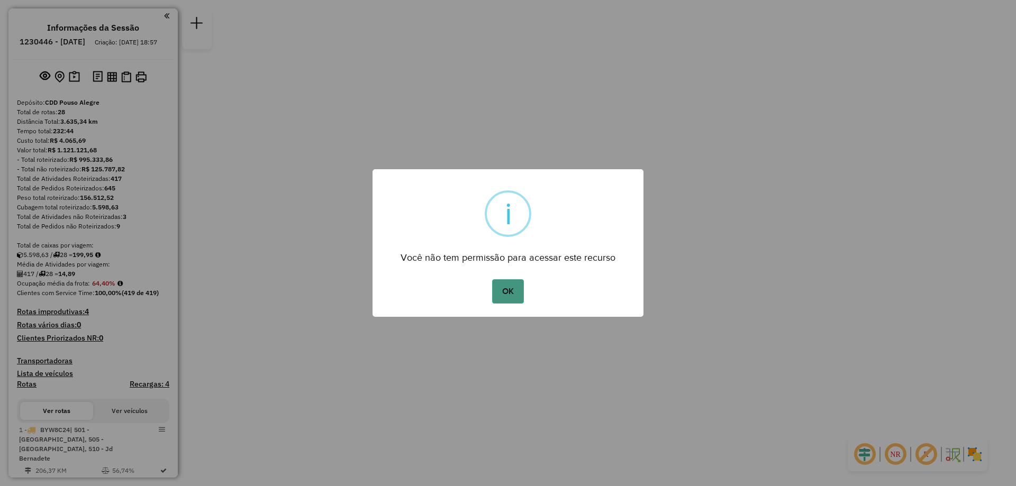
click at [509, 289] on button "OK" at bounding box center [507, 291] width 31 height 24
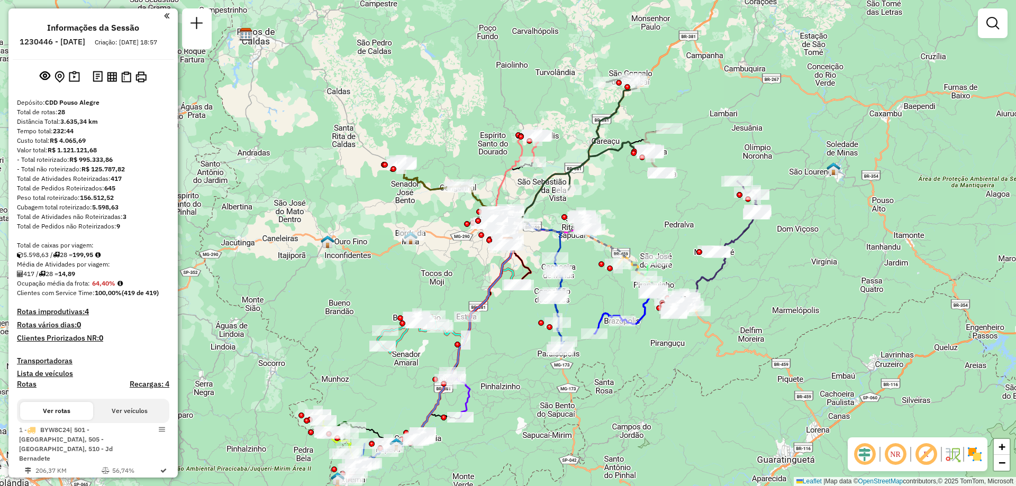
click at [59, 222] on div "Total de Atividades não Roteirizadas: 3" at bounding box center [93, 217] width 152 height 10
click at [58, 222] on div "Total de Atividades não Roteirizadas: 3" at bounding box center [93, 217] width 152 height 10
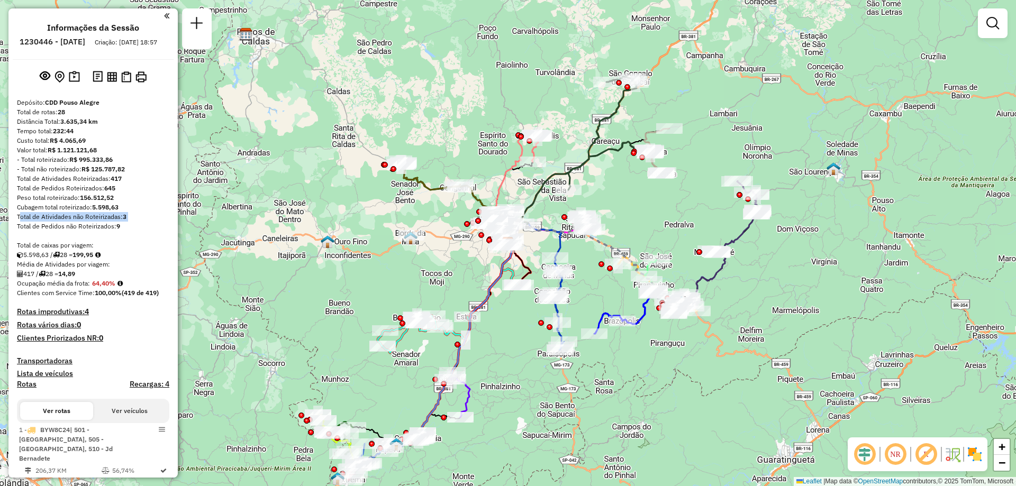
click at [58, 222] on div "Total de Atividades não Roteirizadas: 3" at bounding box center [93, 217] width 152 height 10
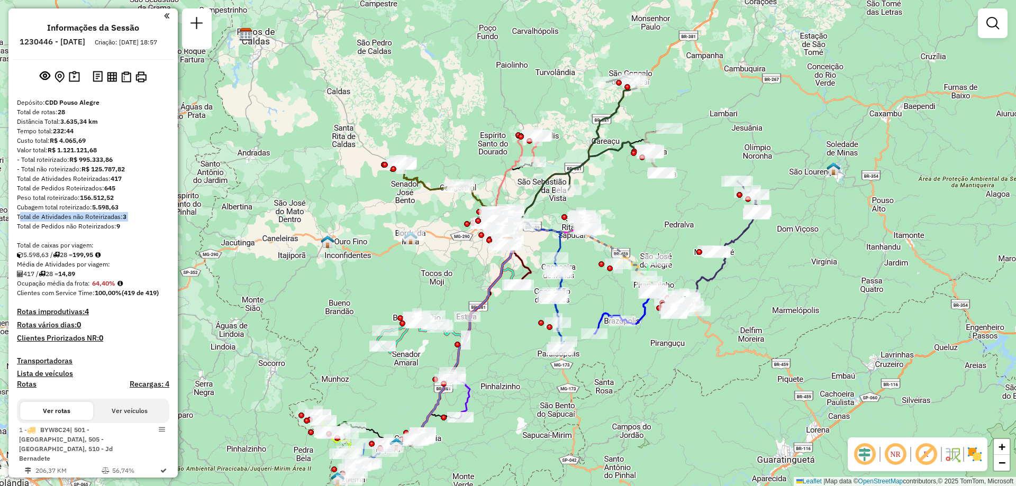
click at [58, 222] on div "Total de Atividades não Roteirizadas: 3" at bounding box center [93, 217] width 152 height 10
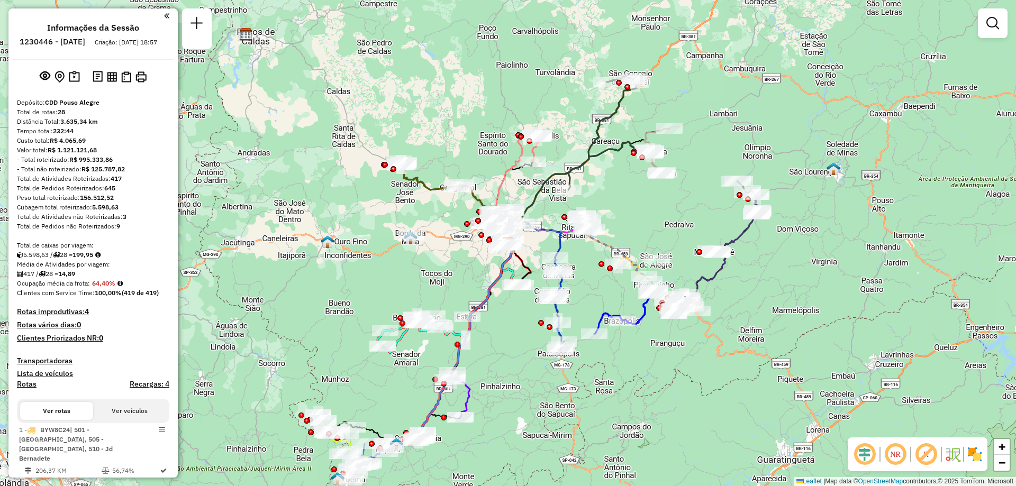
click at [58, 222] on div "Total de Atividades não Roteirizadas: 3" at bounding box center [93, 217] width 152 height 10
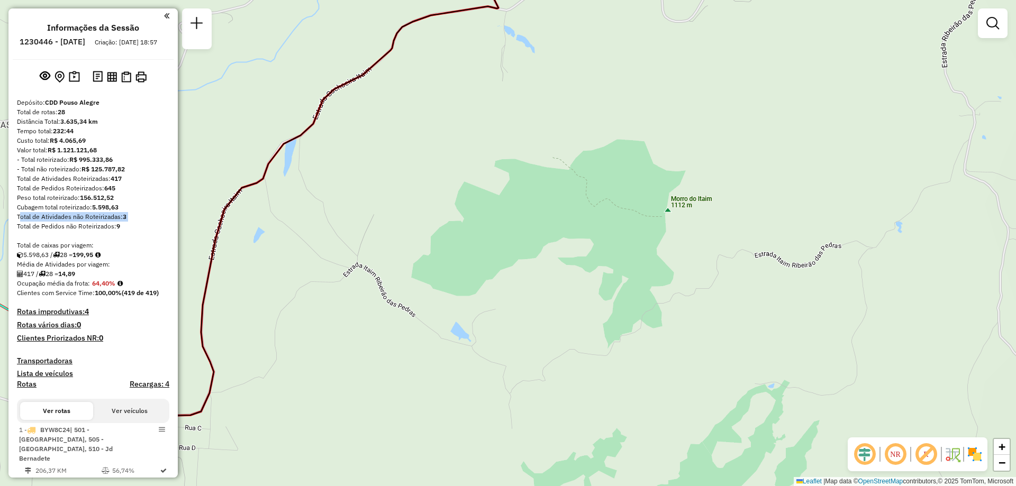
click at [331, 94] on icon at bounding box center [298, 184] width 402 height 467
select select "**********"
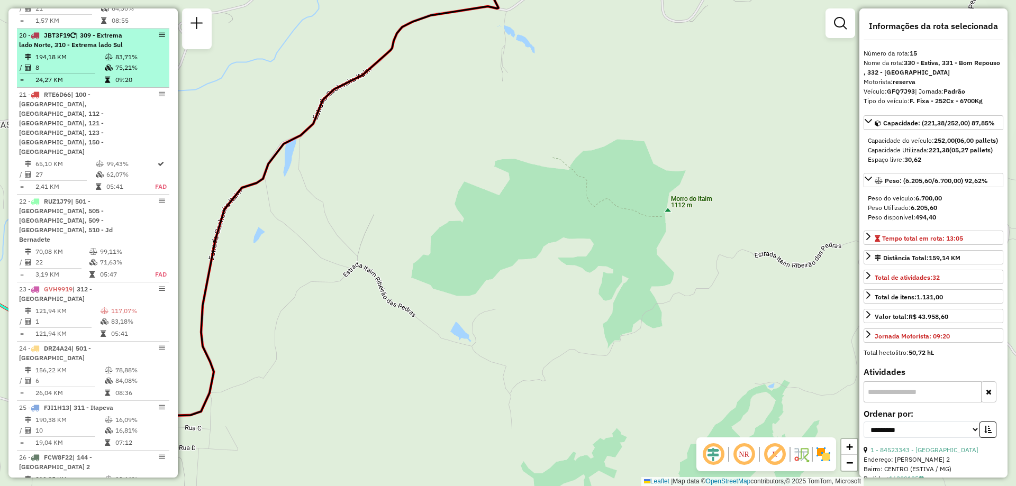
scroll to position [1596, 0]
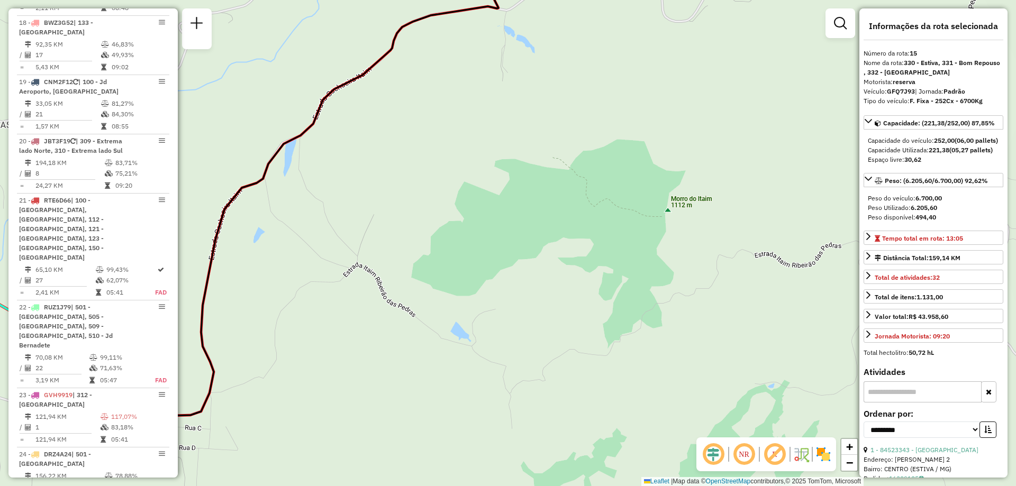
click at [416, 212] on div "Janela de atendimento Grade de atendimento Capacidade Transportadoras Veículos …" at bounding box center [508, 243] width 1016 height 486
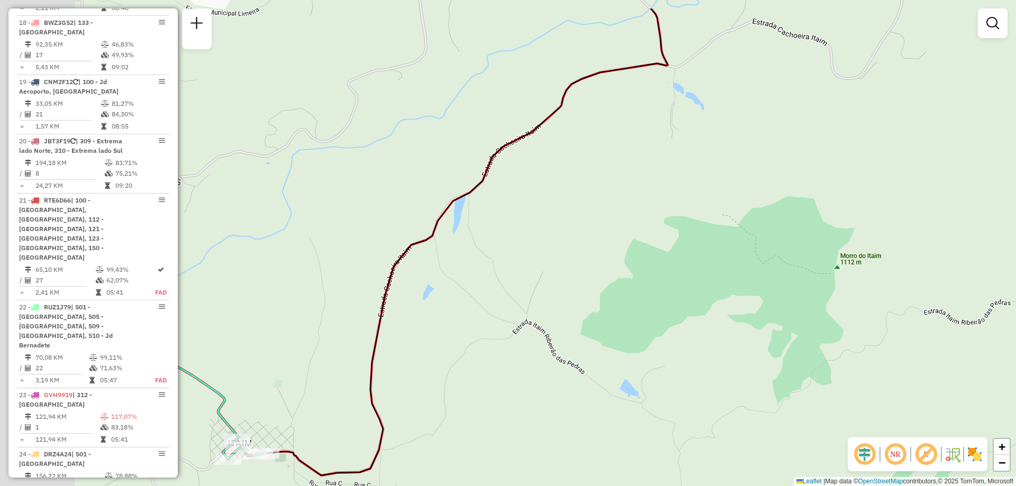
drag, startPoint x: 277, startPoint y: 242, endPoint x: 447, endPoint y: 299, distance: 179.7
click at [447, 299] on div "Janela de atendimento Grade de atendimento Capacidade Transportadoras Veículos …" at bounding box center [508, 243] width 1016 height 486
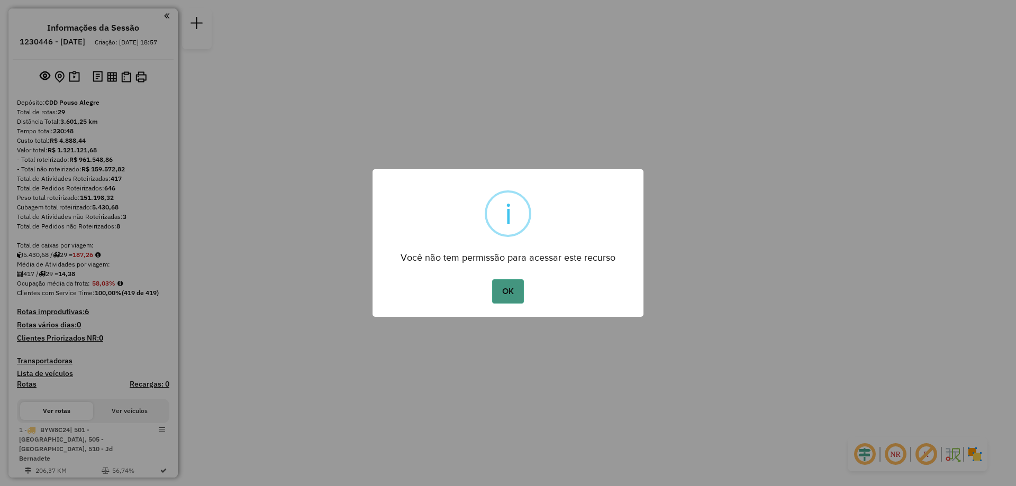
click at [517, 293] on button "OK" at bounding box center [507, 291] width 31 height 24
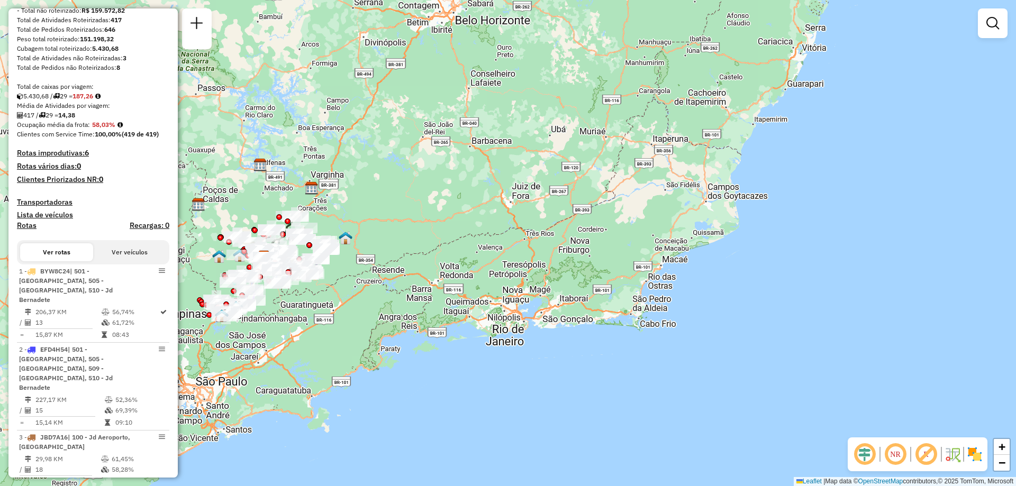
scroll to position [53, 0]
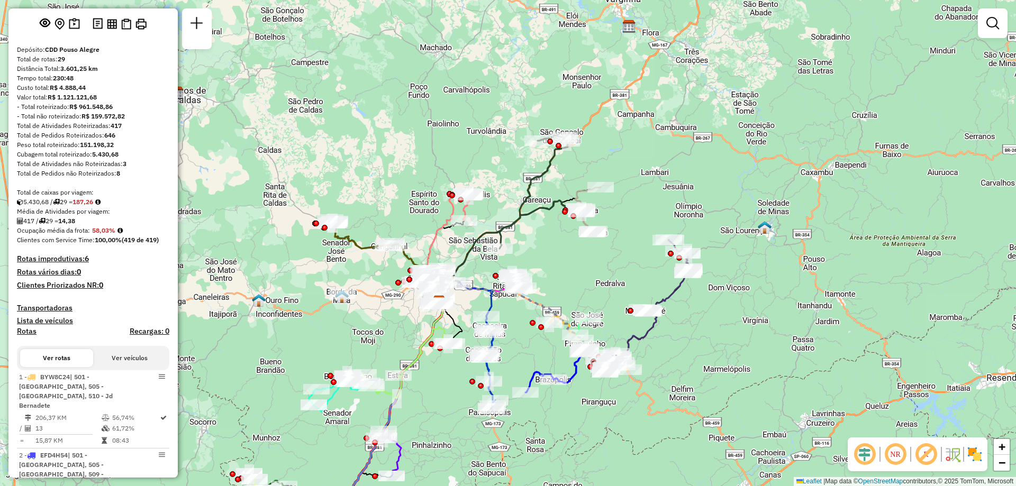
drag, startPoint x: 218, startPoint y: 229, endPoint x: 294, endPoint y: 222, distance: 76.0
click at [294, 222] on div "Janela de atendimento Grade de atendimento Capacidade Transportadoras Veículos …" at bounding box center [508, 243] width 1016 height 486
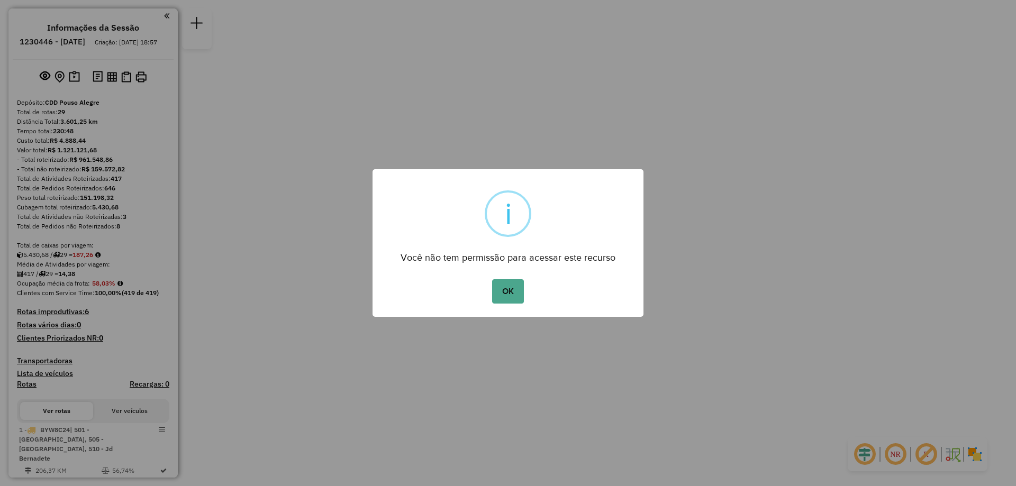
click at [291, 220] on div "× i Você não tem permissão para acessar este recurso OK No Cancel" at bounding box center [508, 243] width 1016 height 486
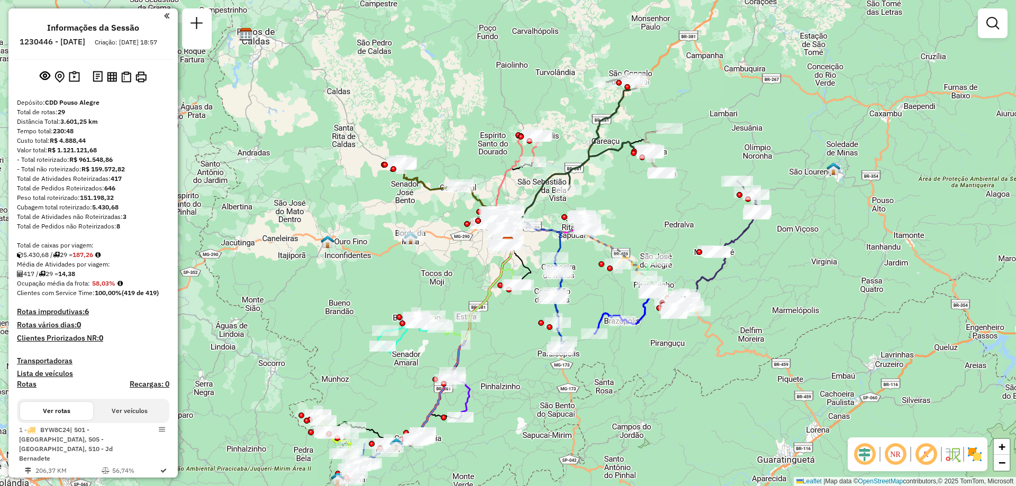
click at [387, 94] on div "Janela de atendimento Grade de atendimento Capacidade Transportadoras Veículos …" at bounding box center [508, 243] width 1016 height 486
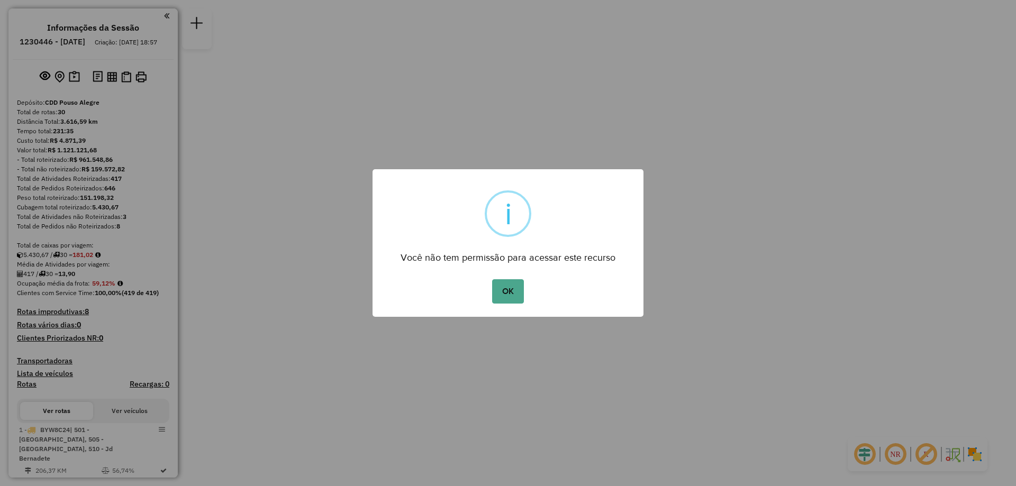
click at [496, 306] on div "OK No Cancel" at bounding box center [507, 292] width 271 height 30
click at [512, 296] on button "OK" at bounding box center [507, 291] width 31 height 24
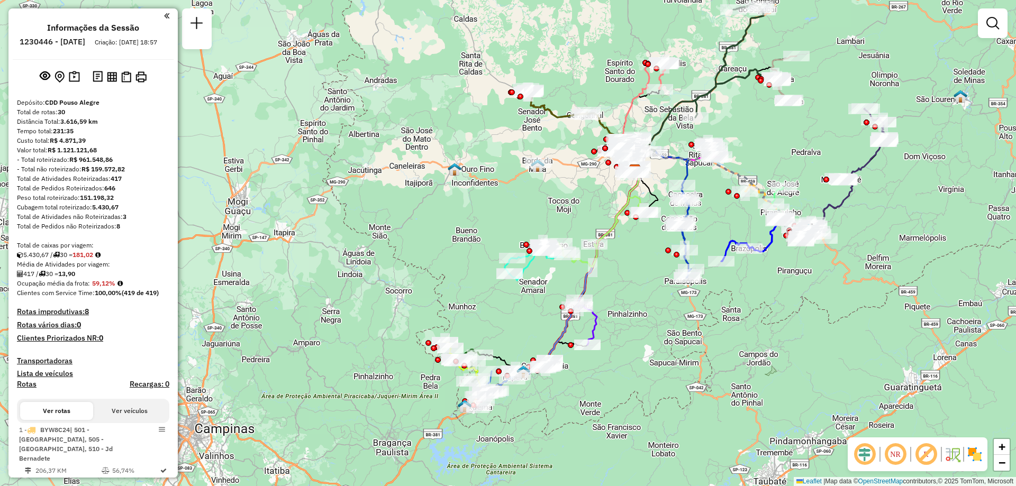
drag, startPoint x: 861, startPoint y: 232, endPoint x: 897, endPoint y: 203, distance: 46.2
click at [897, 203] on div "Janela de atendimento Grade de atendimento Capacidade Transportadoras Veículos …" at bounding box center [508, 243] width 1016 height 486
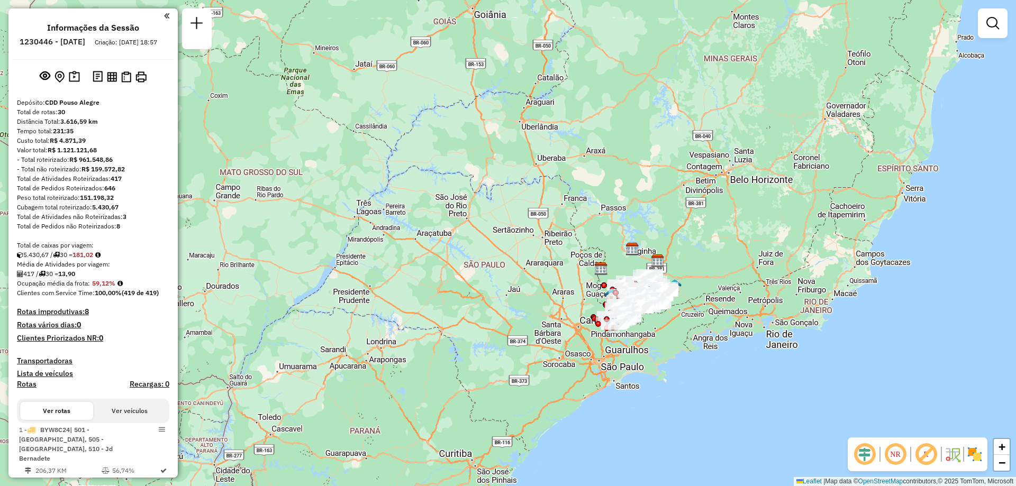
drag, startPoint x: 514, startPoint y: 61, endPoint x: 539, endPoint y: 179, distance: 120.5
click at [539, 179] on div "Janela de atendimento Grade de atendimento Capacidade Transportadoras Veículos …" at bounding box center [508, 243] width 1016 height 486
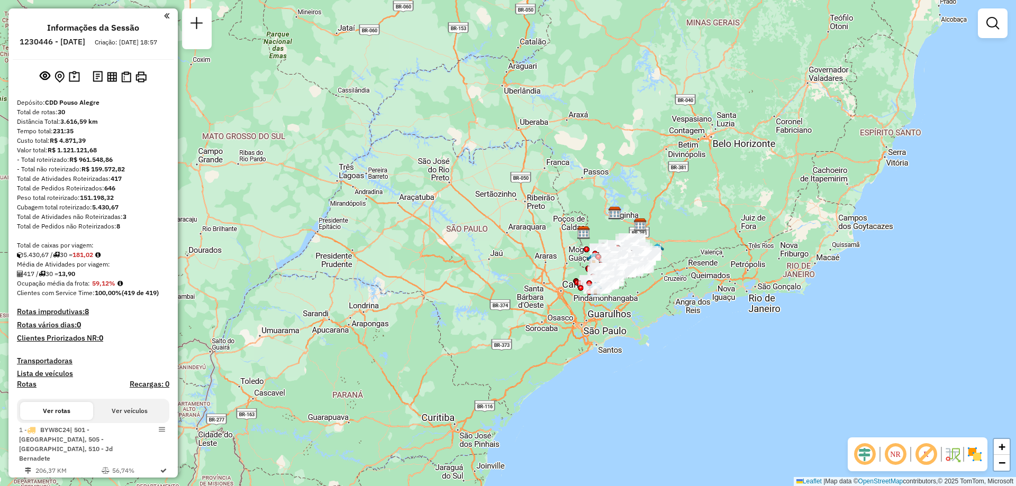
drag, startPoint x: 618, startPoint y: 132, endPoint x: 615, endPoint y: 104, distance: 28.7
click at [615, 104] on div "Janela de atendimento Grade de atendimento Capacidade Transportadoras Veículos …" at bounding box center [508, 243] width 1016 height 486
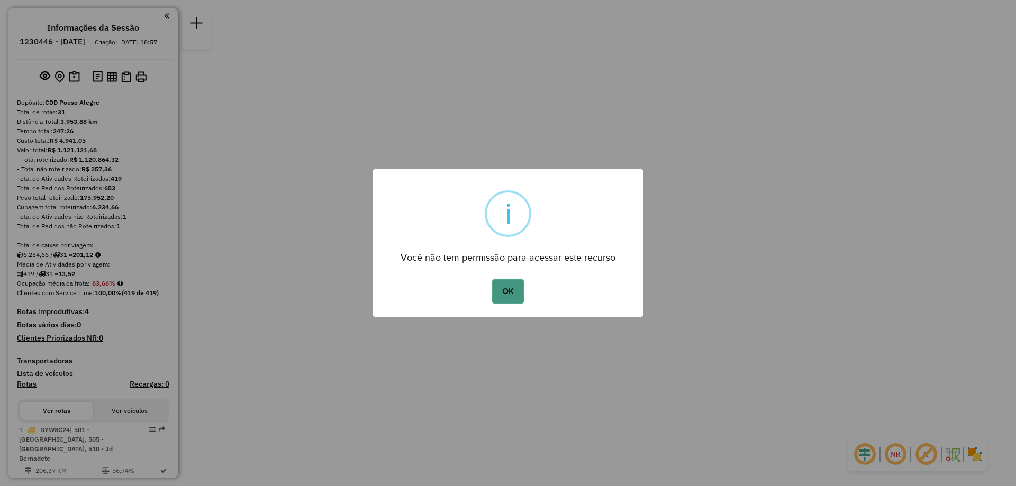
click at [507, 292] on button "OK" at bounding box center [507, 291] width 31 height 24
